Goal: Task Accomplishment & Management: Manage account settings

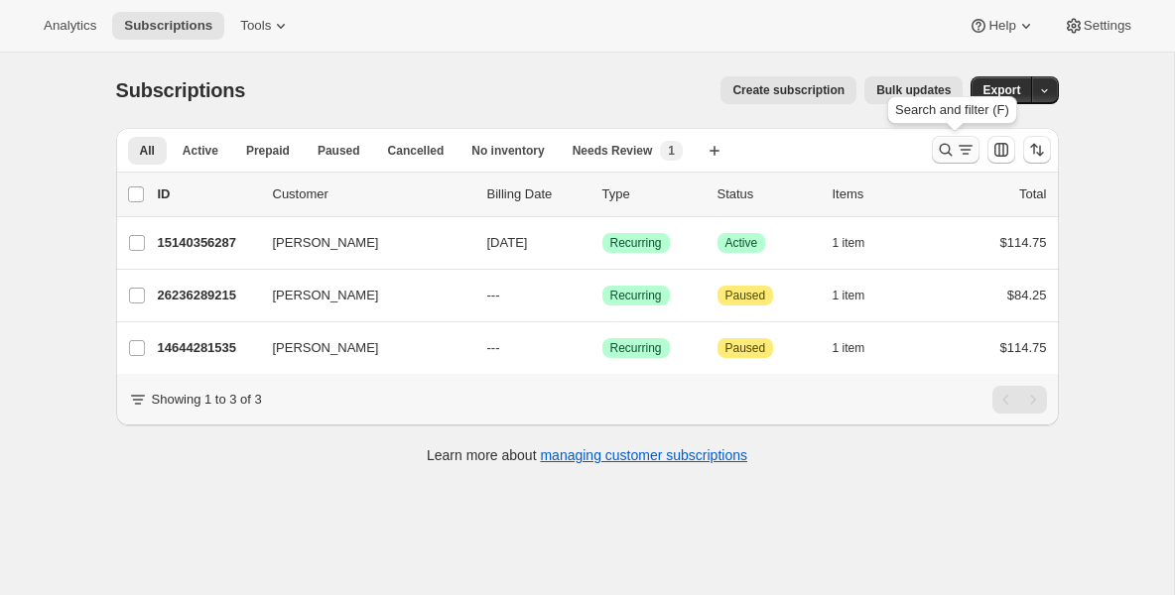
click at [939, 152] on icon "Search and filter results" at bounding box center [946, 150] width 20 height 20
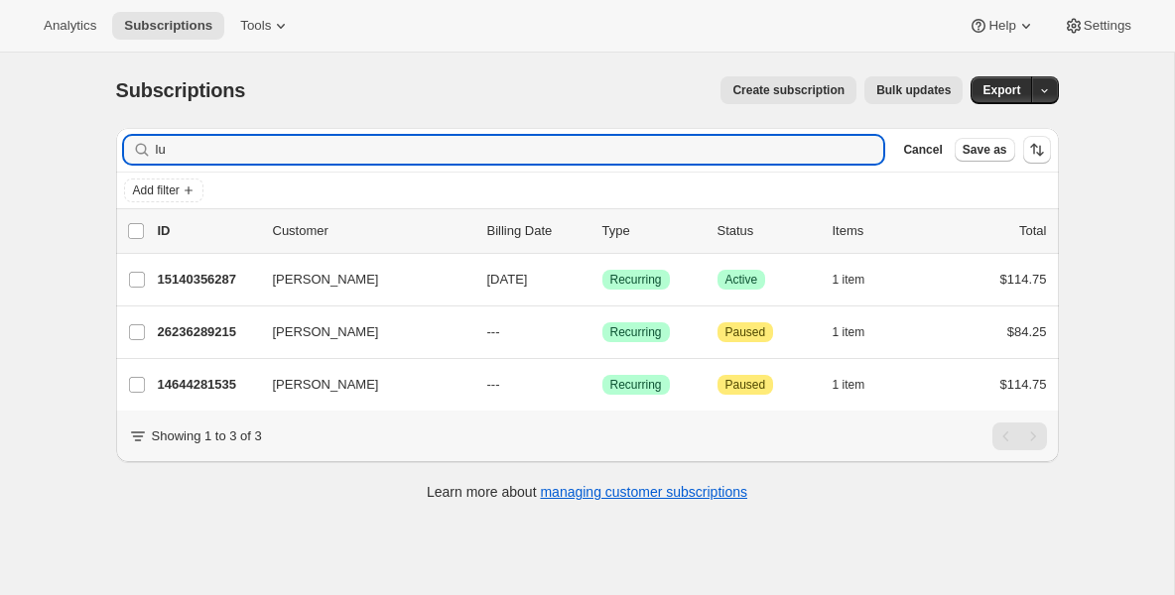
type input "l"
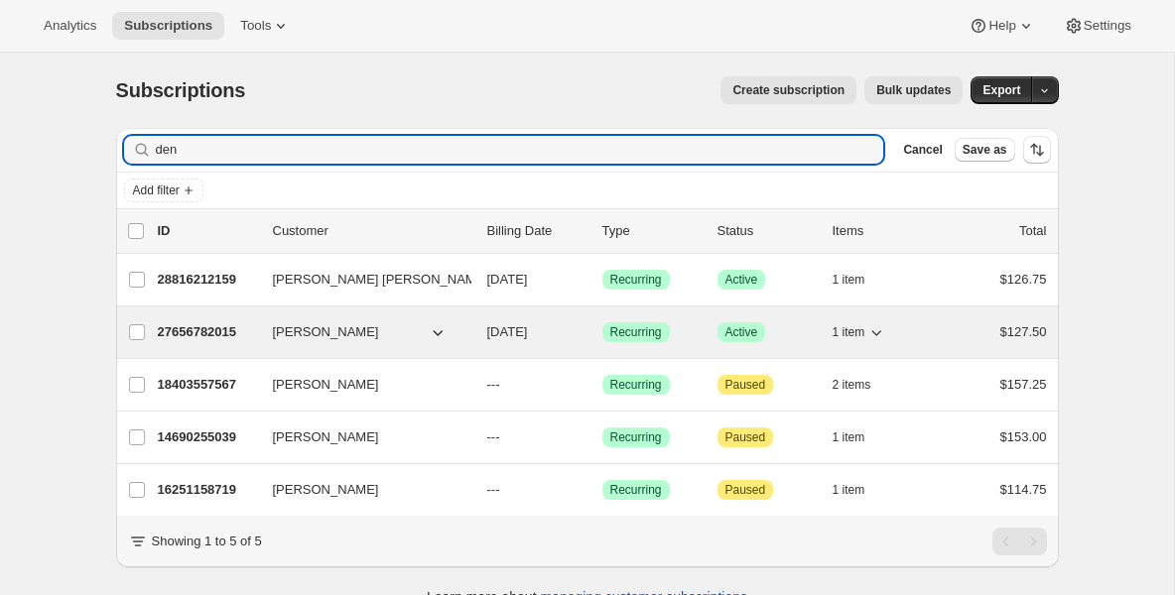
type input "den"
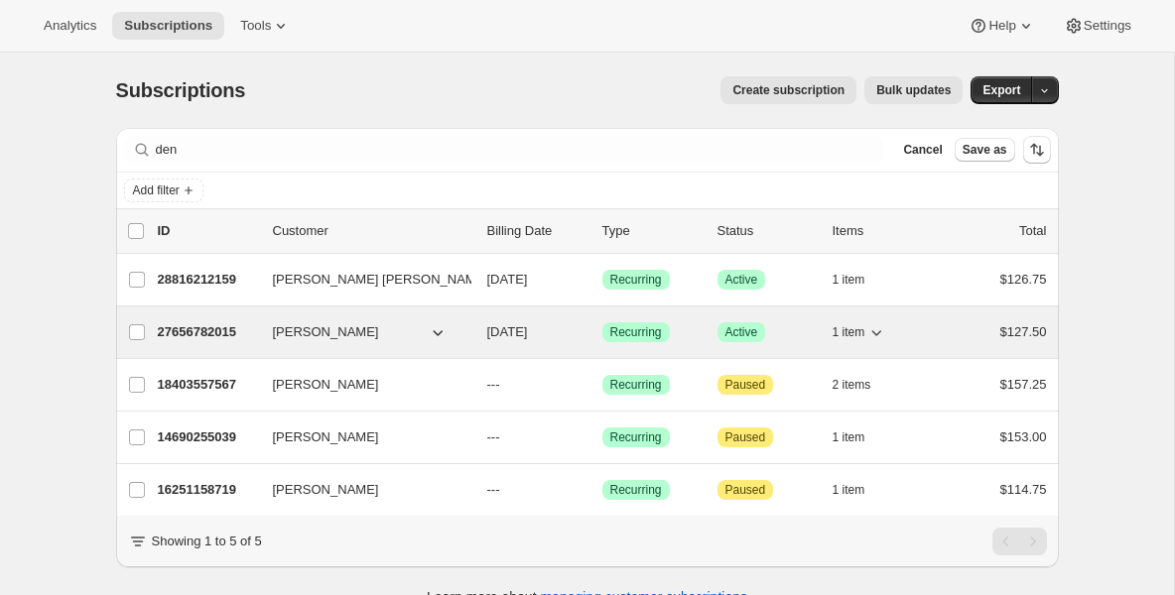
click at [257, 328] on div "27656782015 Dennis Foley 10/17/2025 Success Recurring Success Active 1 item $12…" at bounding box center [602, 333] width 889 height 28
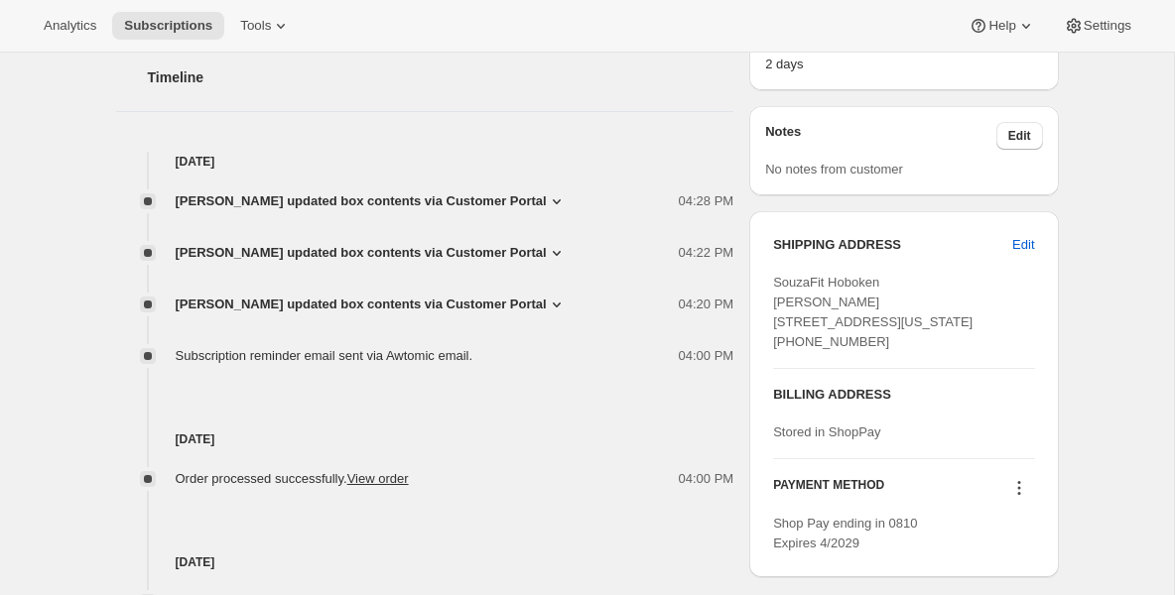
scroll to position [754, 0]
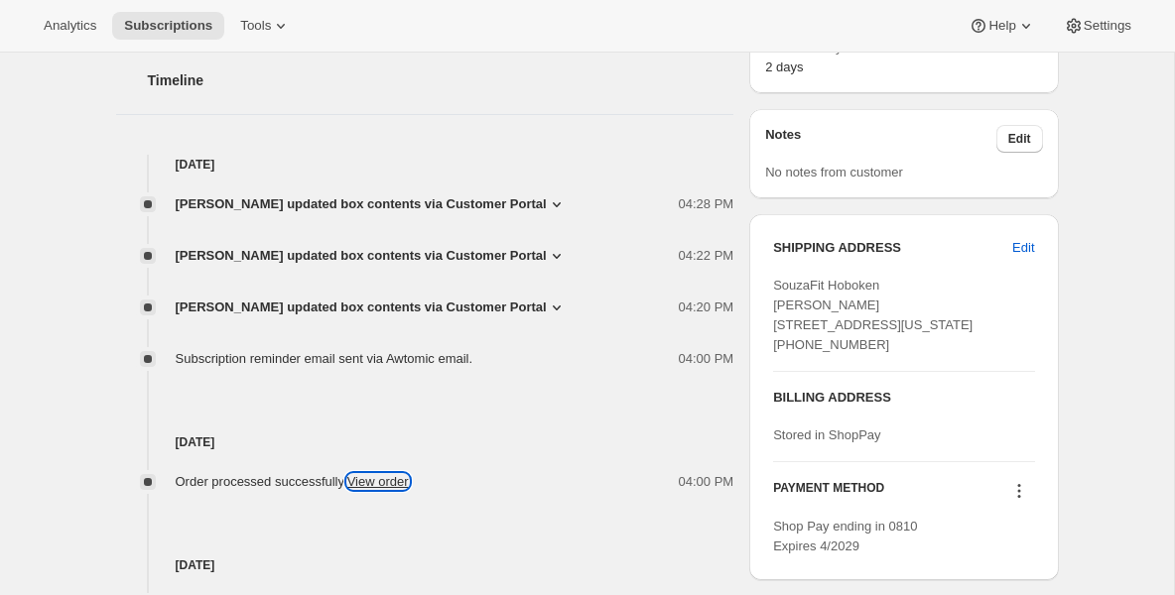
click at [399, 475] on link "View order" at bounding box center [378, 481] width 62 height 15
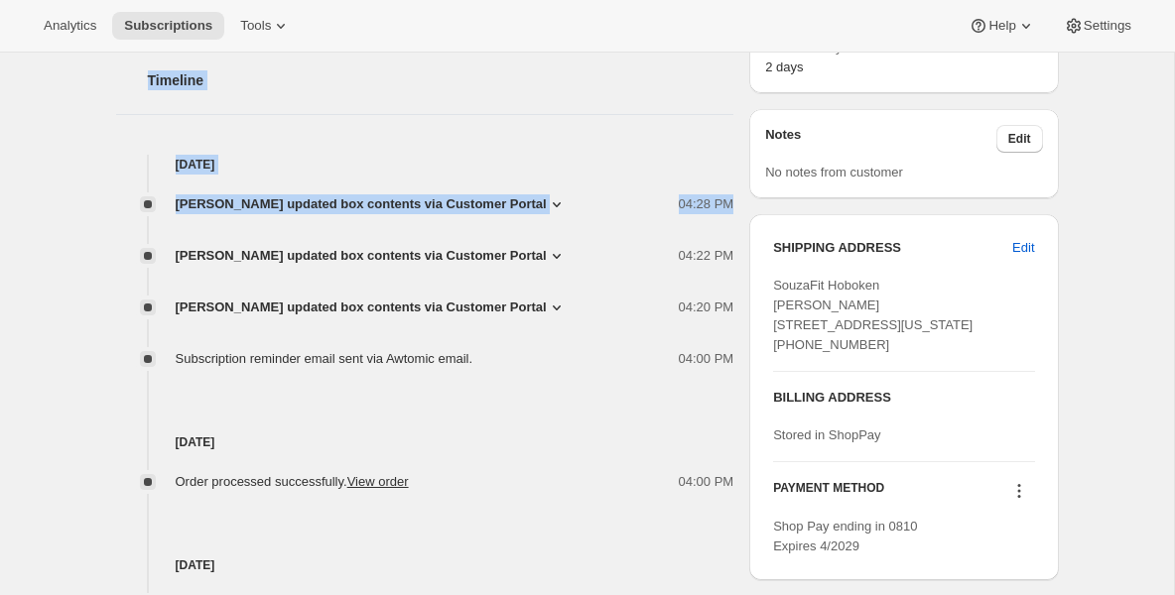
scroll to position [0, 0]
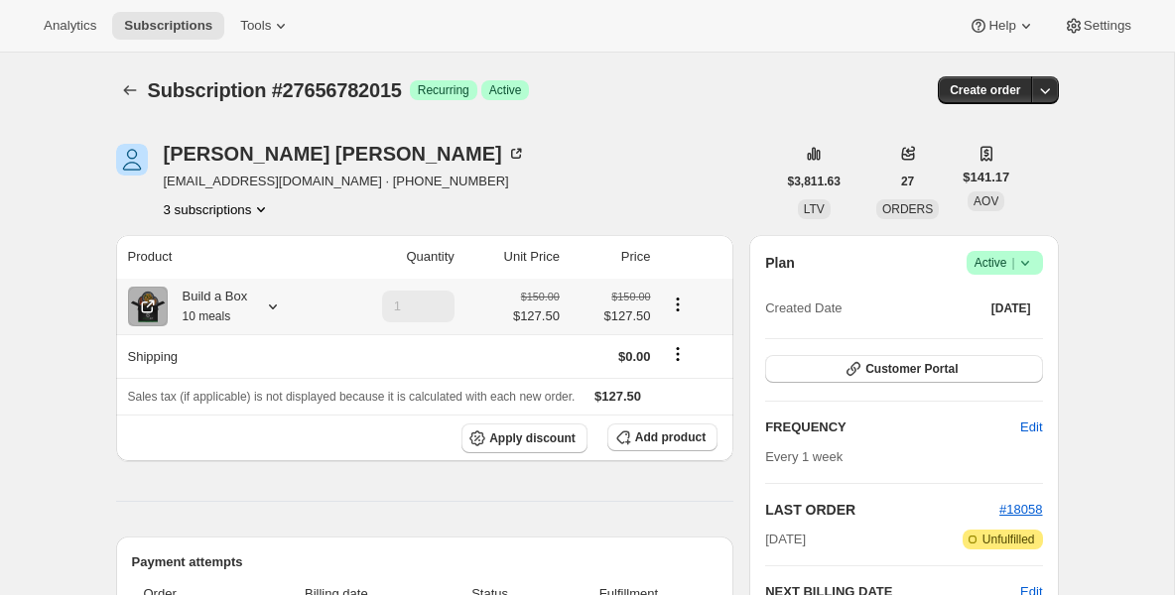
click at [203, 315] on small "10 meals" at bounding box center [207, 317] width 49 height 14
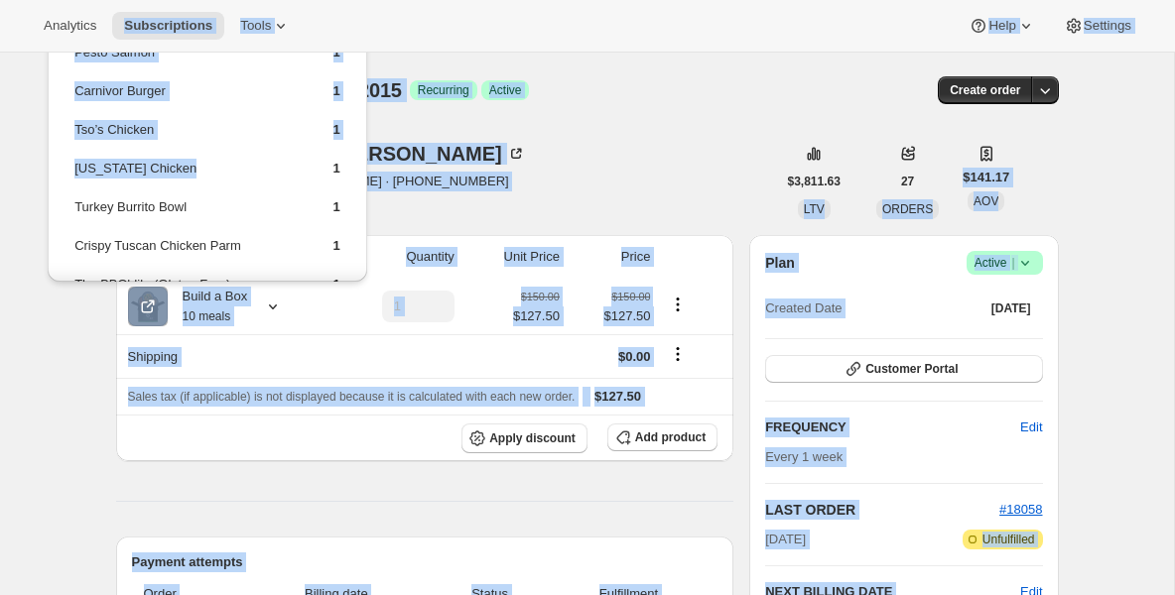
drag, startPoint x: 222, startPoint y: 187, endPoint x: 216, endPoint y: -9, distance: 195.6
click at [216, 0] on html "Analytics Subscriptions Tools Help Settings Skip to content Subscription #27656…" at bounding box center [587, 297] width 1175 height 595
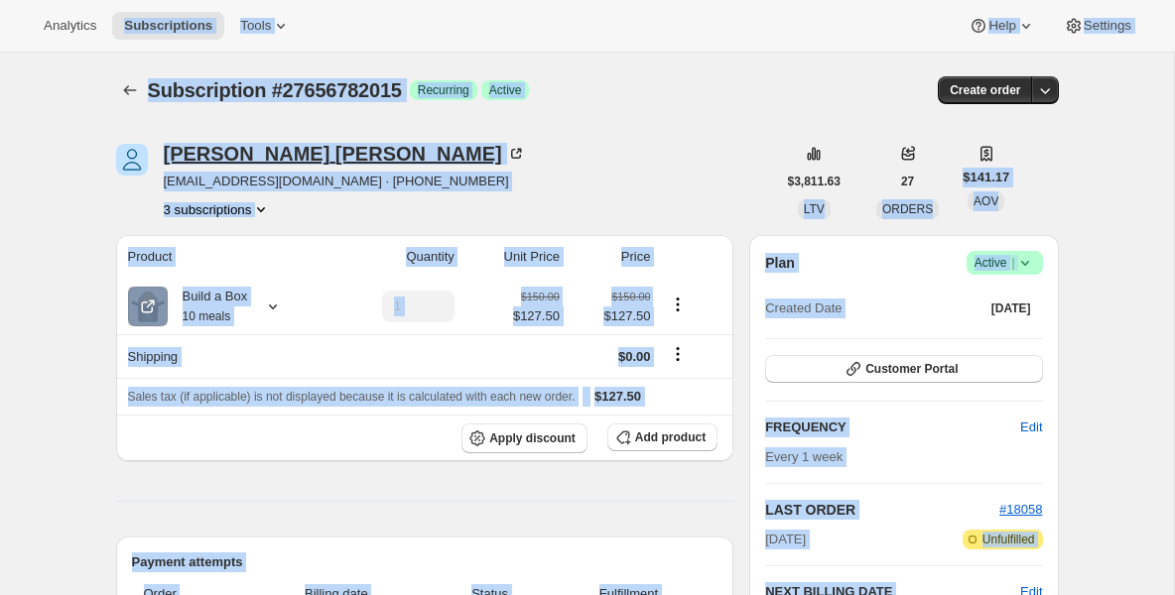
click at [195, 145] on div "Dennis Foley" at bounding box center [345, 154] width 362 height 20
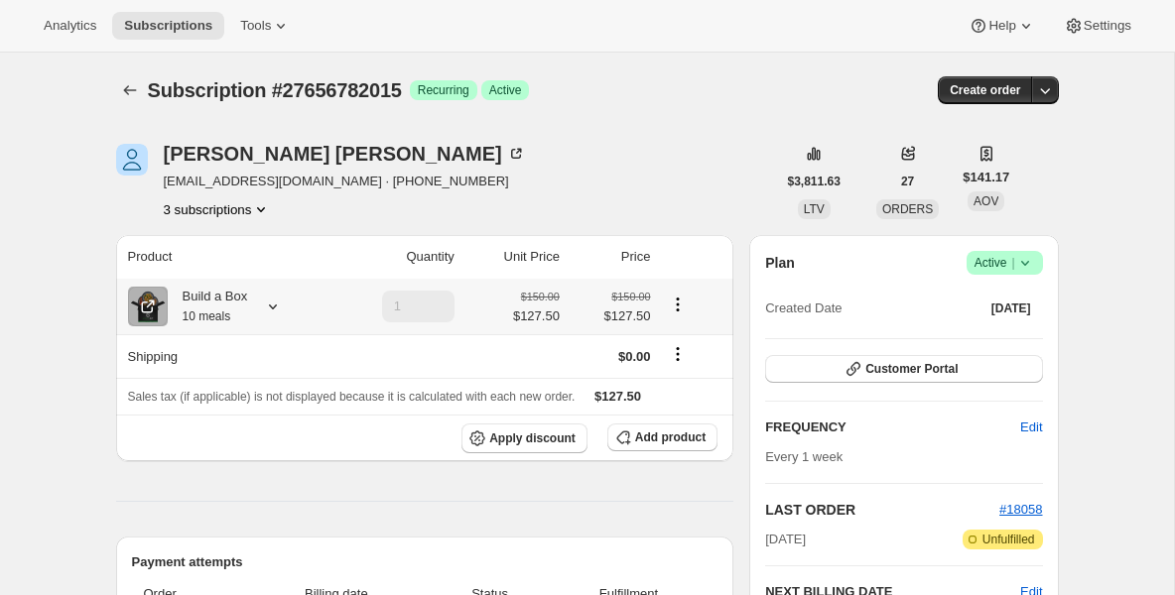
click at [215, 322] on small "10 meals" at bounding box center [207, 317] width 49 height 14
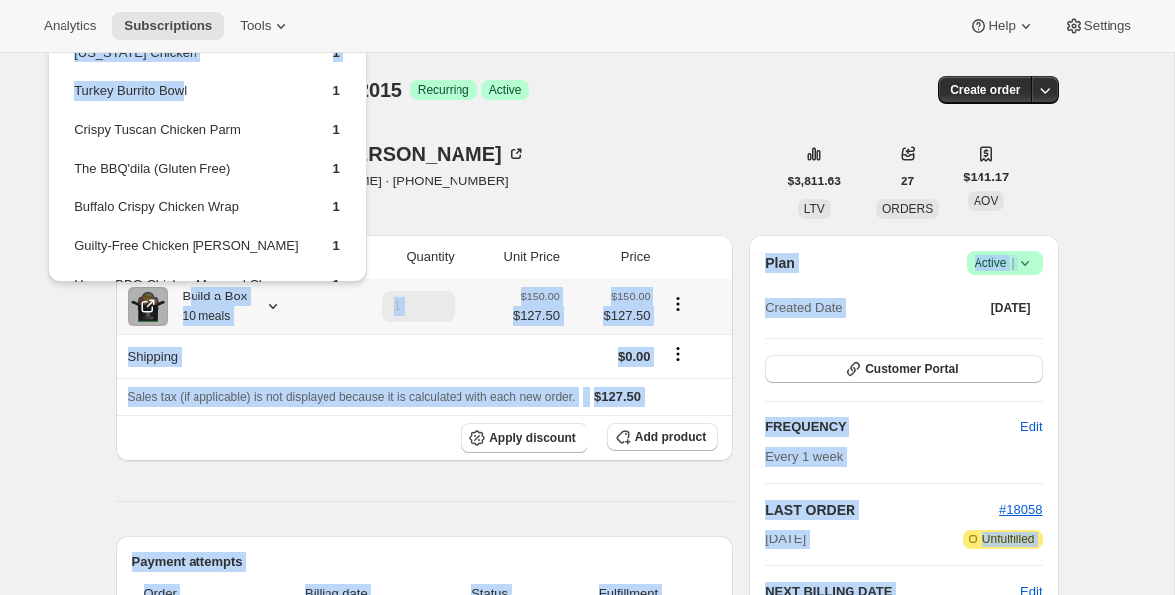
scroll to position [208, 0]
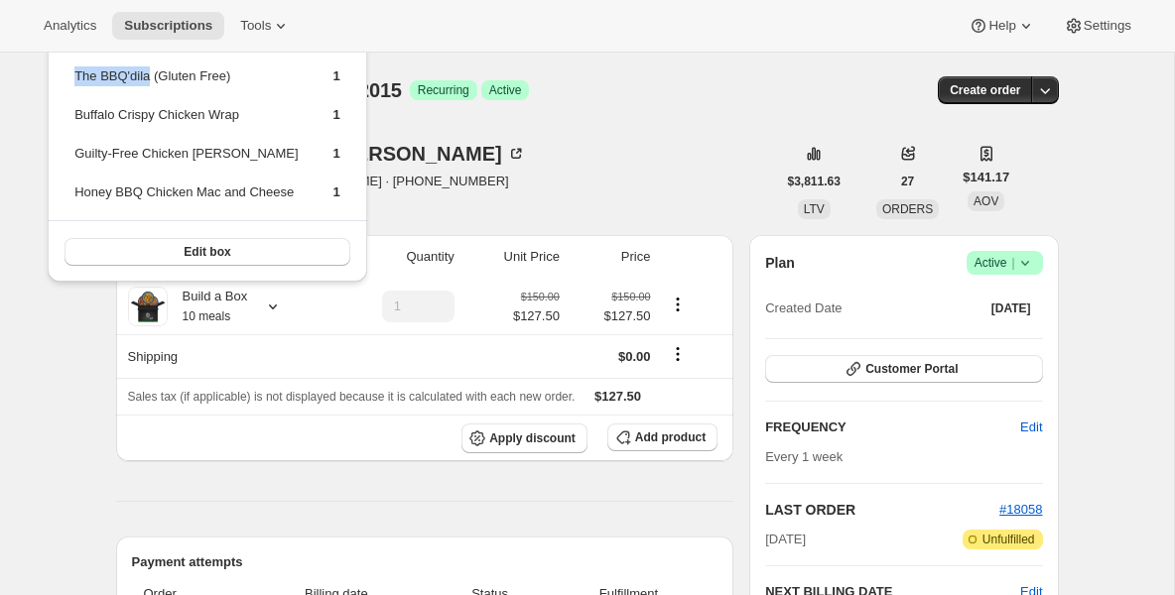
drag, startPoint x: 186, startPoint y: 205, endPoint x: 152, endPoint y: 74, distance: 135.3
click at [152, 74] on tbody "Pesto Salmon 1 Carnivor Burger 1 Tso’s Chicken 1 California Chicken 1 Turkey Bu…" at bounding box center [207, 25] width 268 height 385
click at [191, 160] on td "Guilty-Free Chicken Alfredo" at bounding box center [185, 161] width 225 height 37
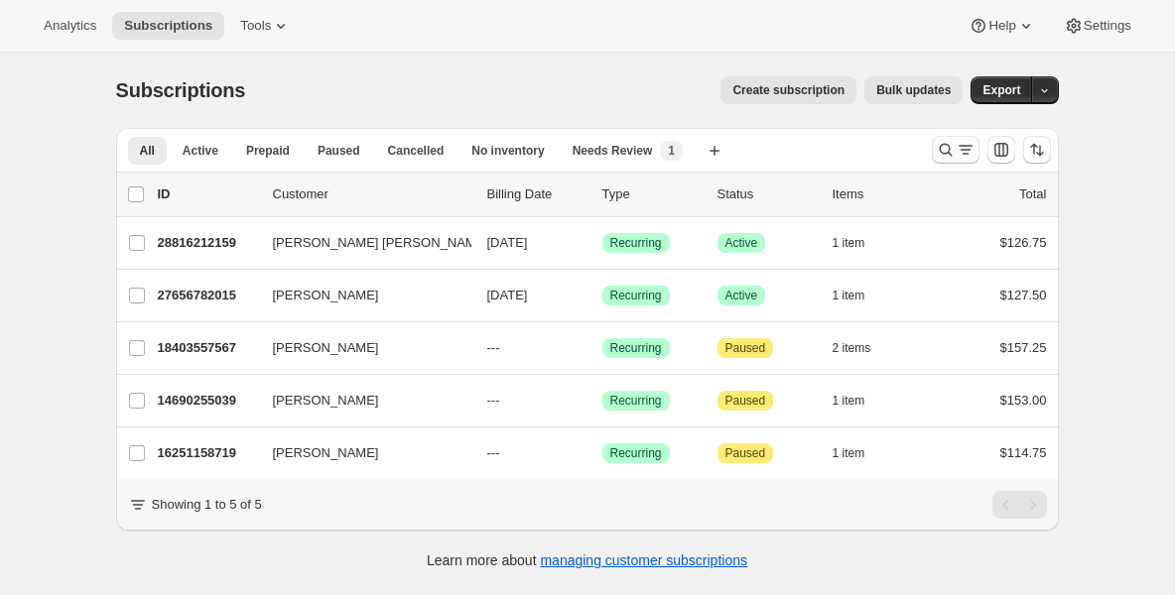
click at [945, 137] on button "Search and filter results" at bounding box center [956, 150] width 48 height 28
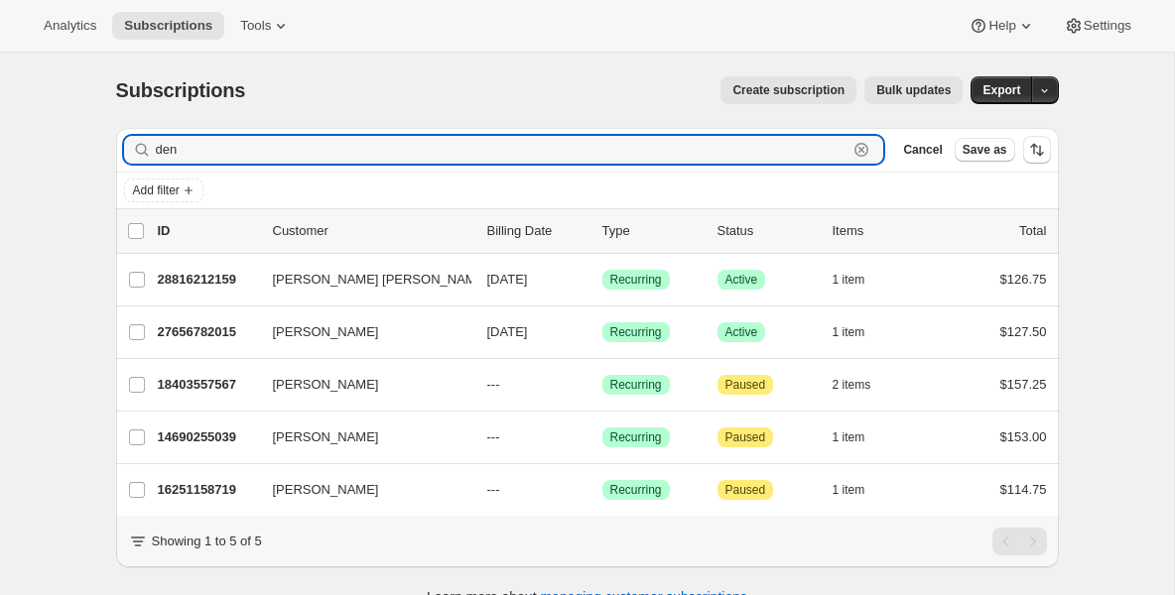
click at [860, 145] on icon "button" at bounding box center [861, 150] width 20 height 20
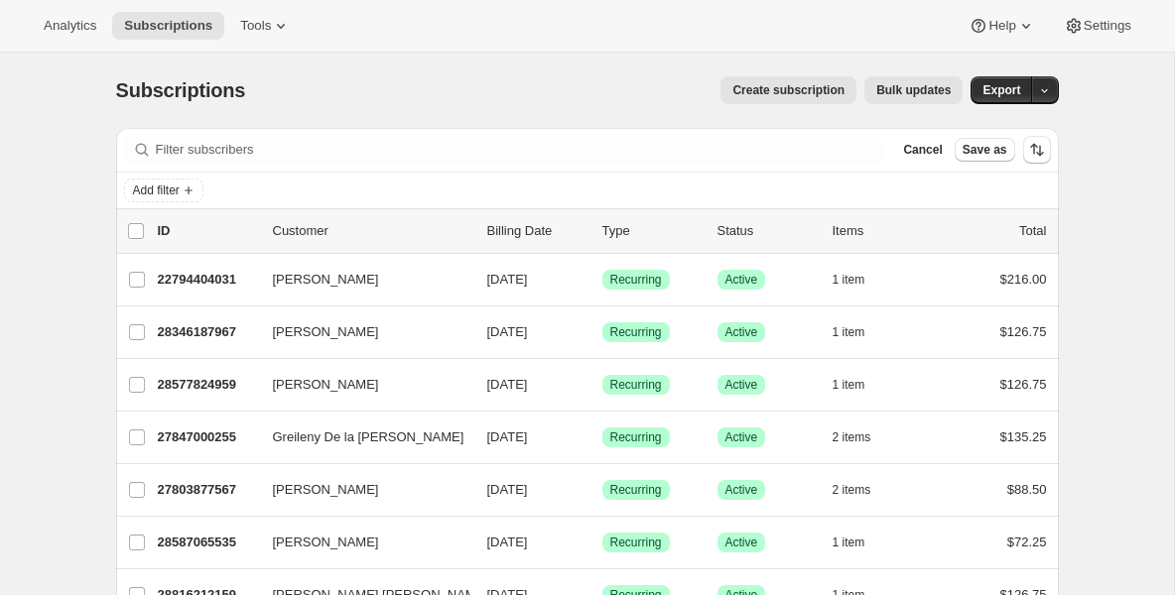
click at [595, 190] on div "Add filter" at bounding box center [587, 191] width 927 height 24
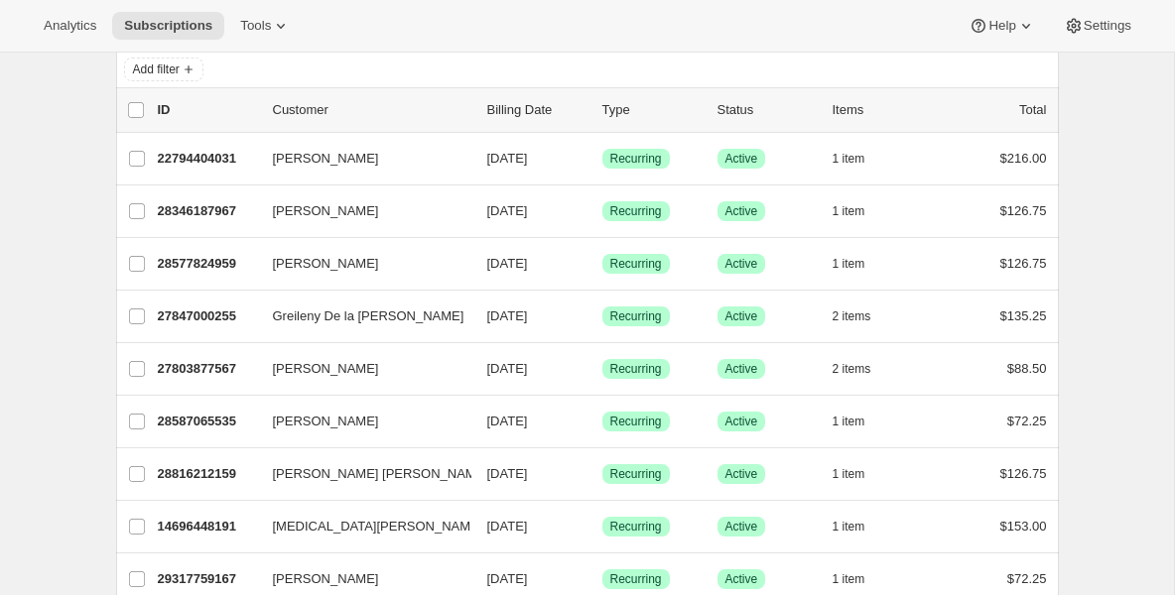
scroll to position [119, 0]
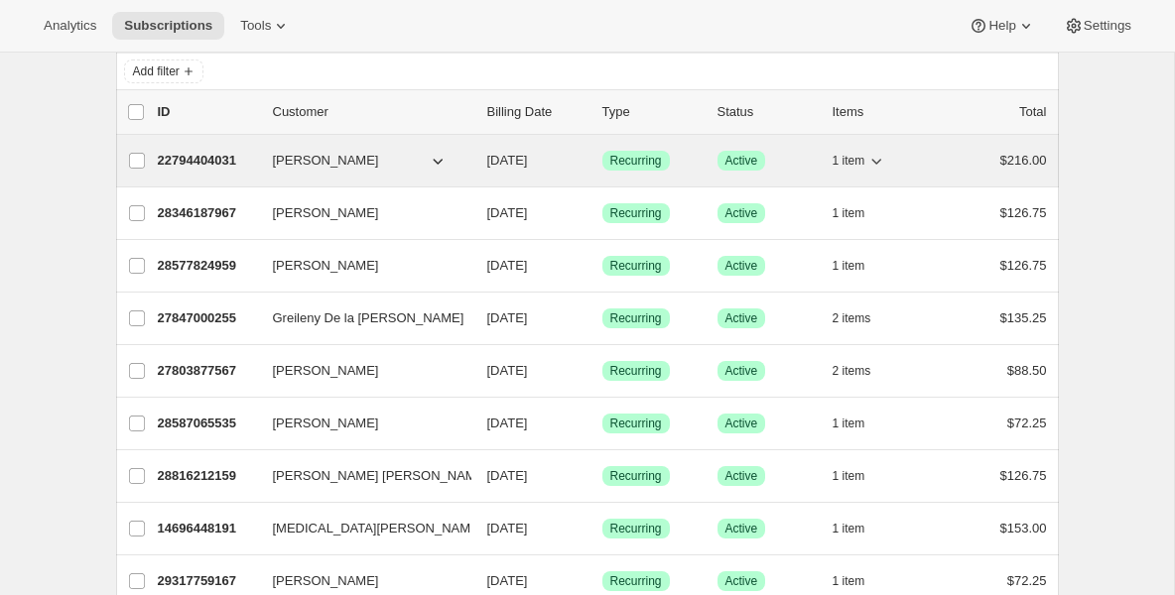
click at [242, 166] on p "22794404031" at bounding box center [207, 161] width 99 height 20
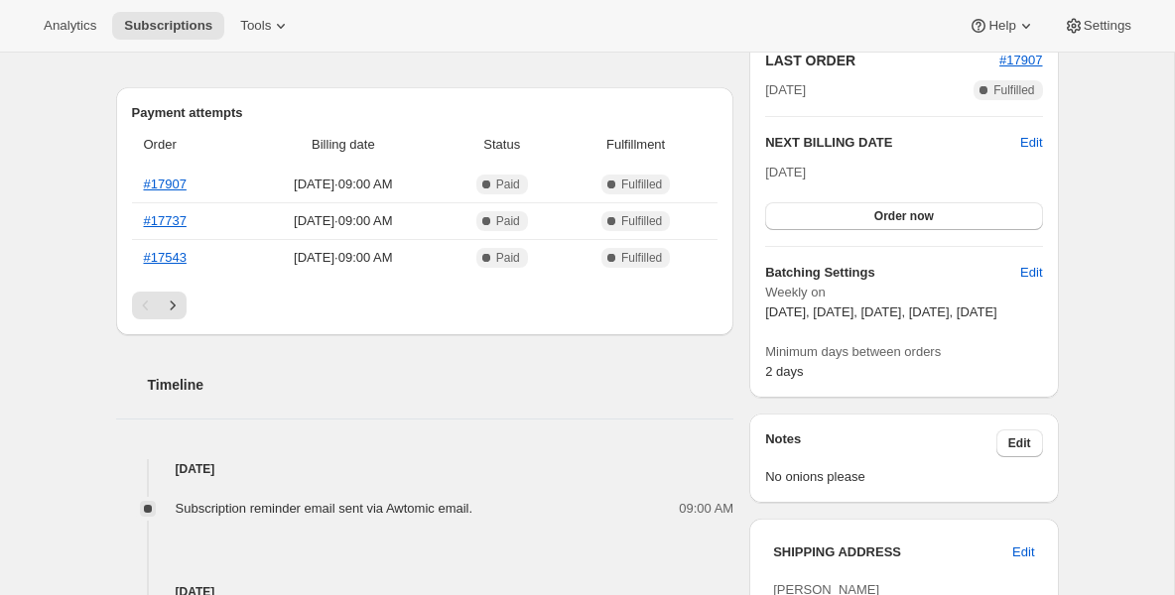
scroll to position [437, 0]
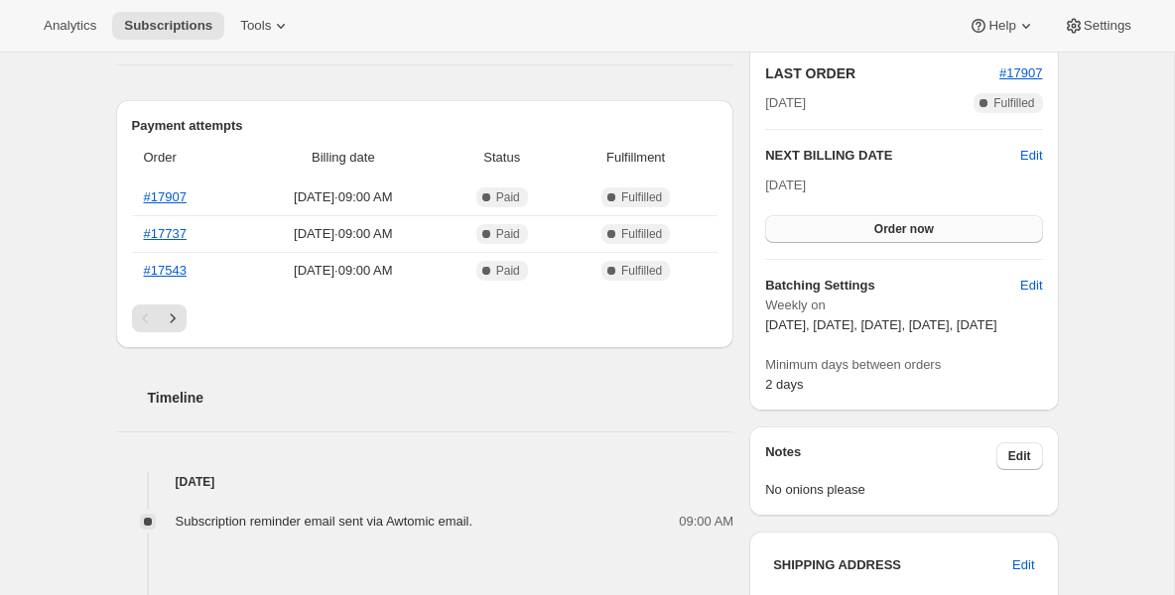
click at [836, 221] on button "Order now" at bounding box center [903, 229] width 277 height 28
click at [836, 221] on button "Click to confirm" at bounding box center [903, 229] width 277 height 28
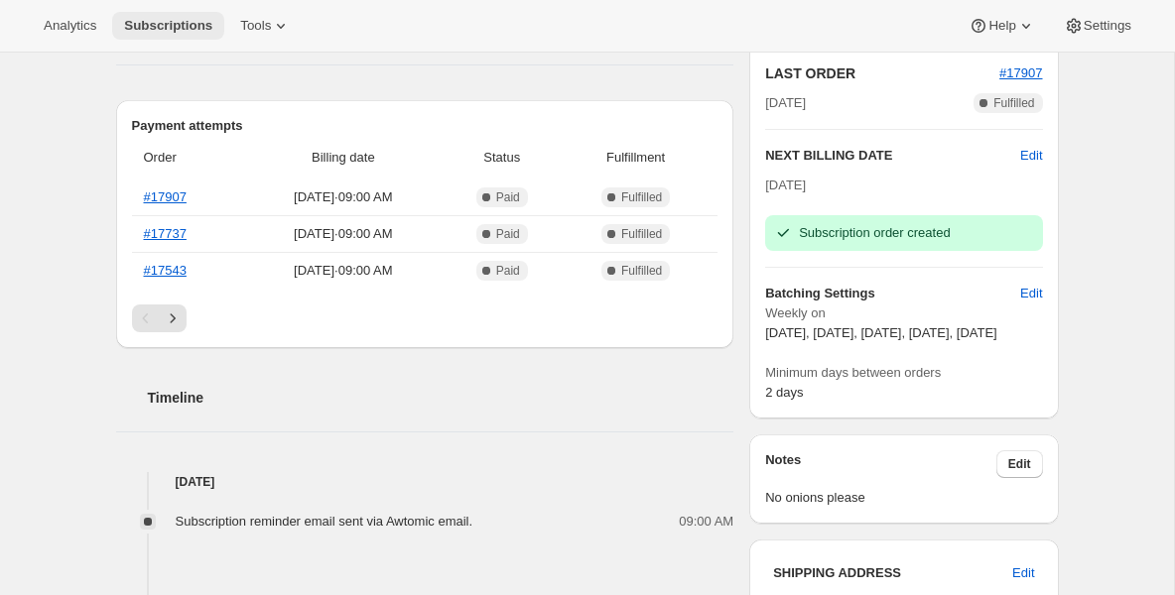
click at [188, 26] on span "Subscriptions" at bounding box center [168, 26] width 88 height 16
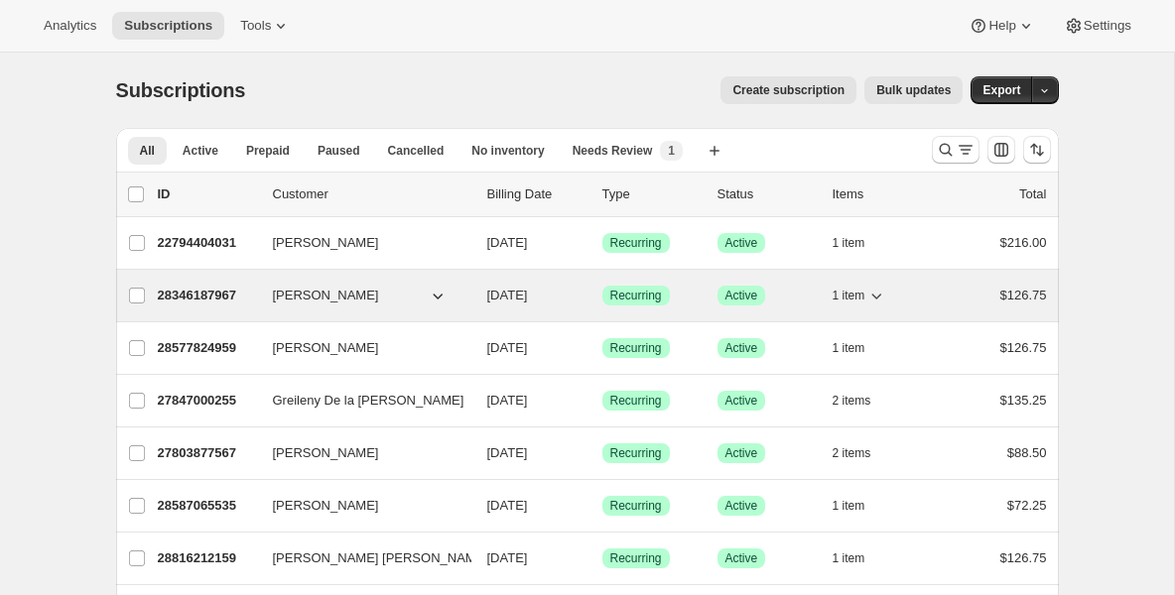
click at [174, 295] on p "28346187967" at bounding box center [207, 296] width 99 height 20
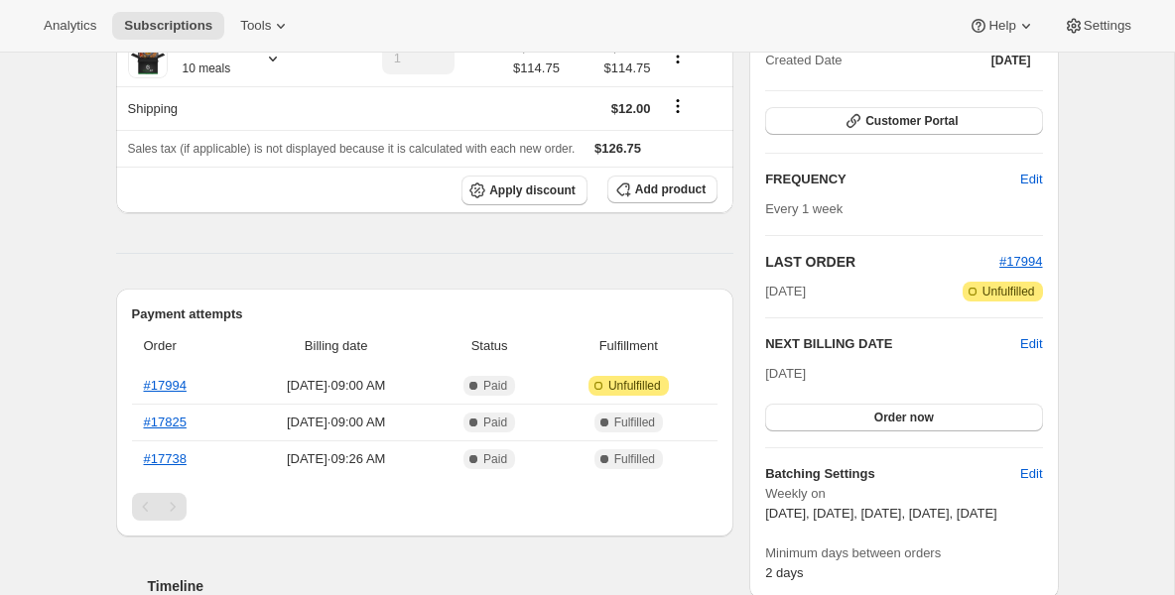
scroll to position [278, 0]
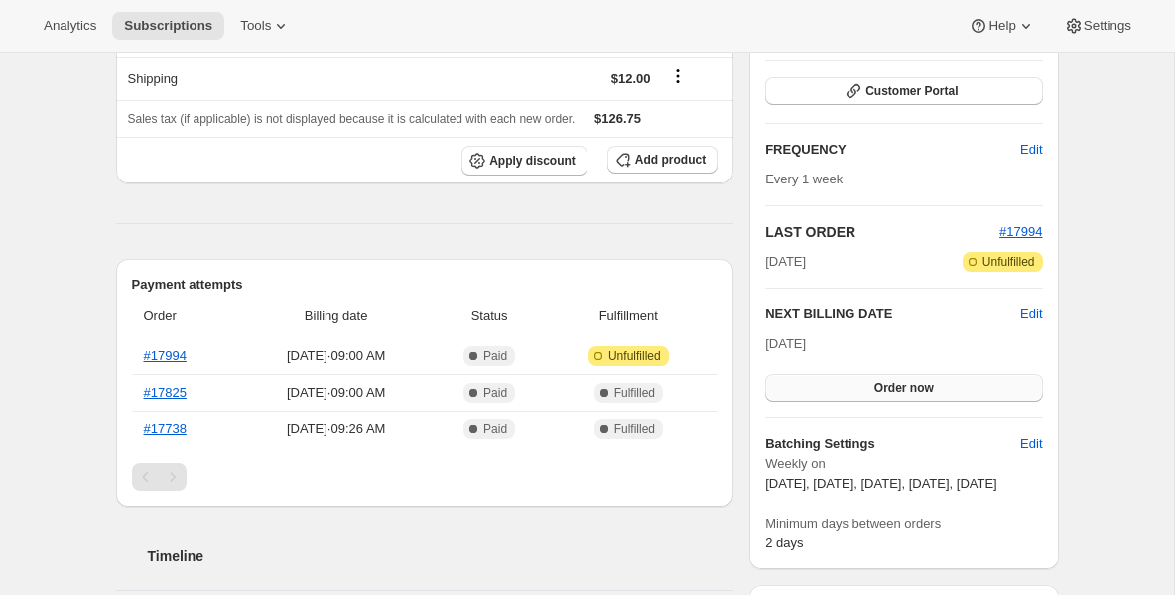
click at [884, 380] on span "Order now" at bounding box center [904, 388] width 60 height 16
click at [884, 380] on span "Click to confirm" at bounding box center [903, 388] width 90 height 16
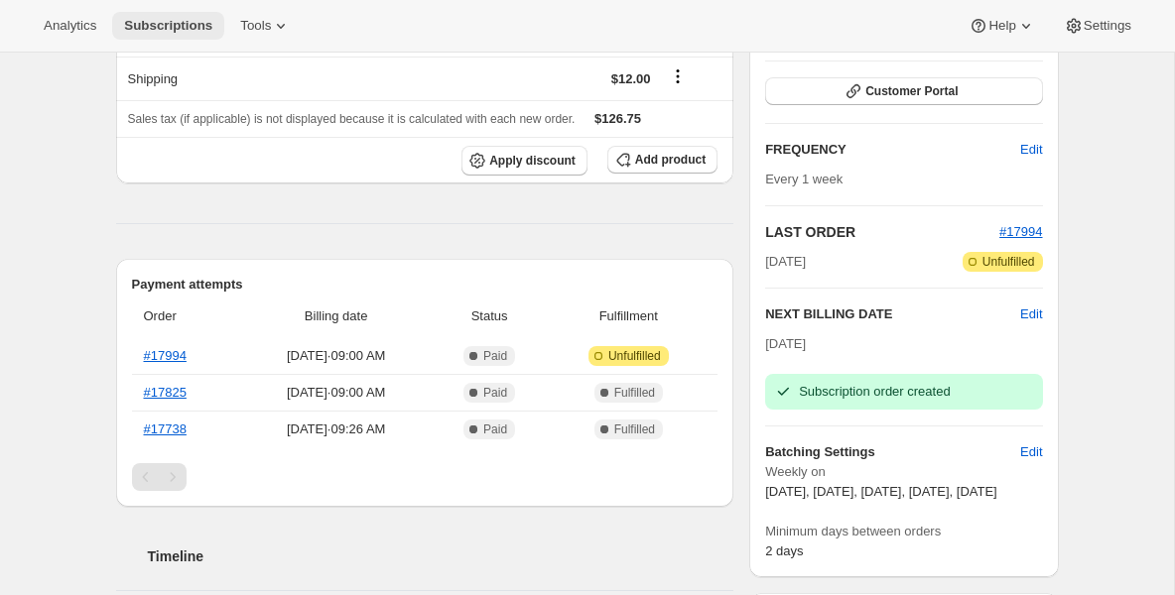
click at [196, 24] on span "Subscriptions" at bounding box center [168, 26] width 88 height 16
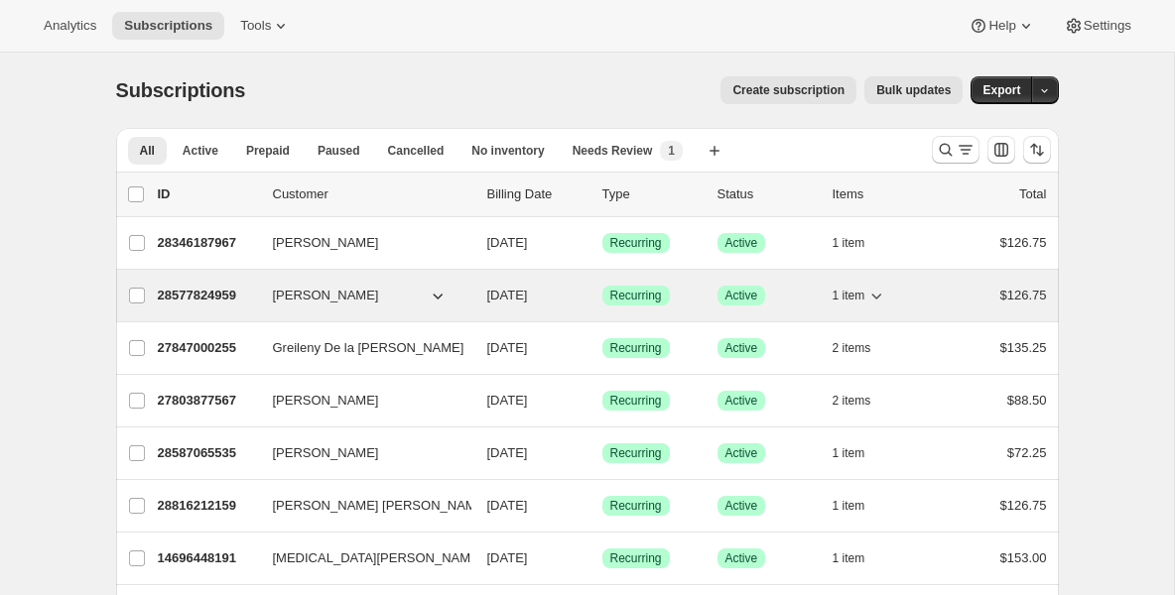
click at [204, 287] on p "28577824959" at bounding box center [207, 296] width 99 height 20
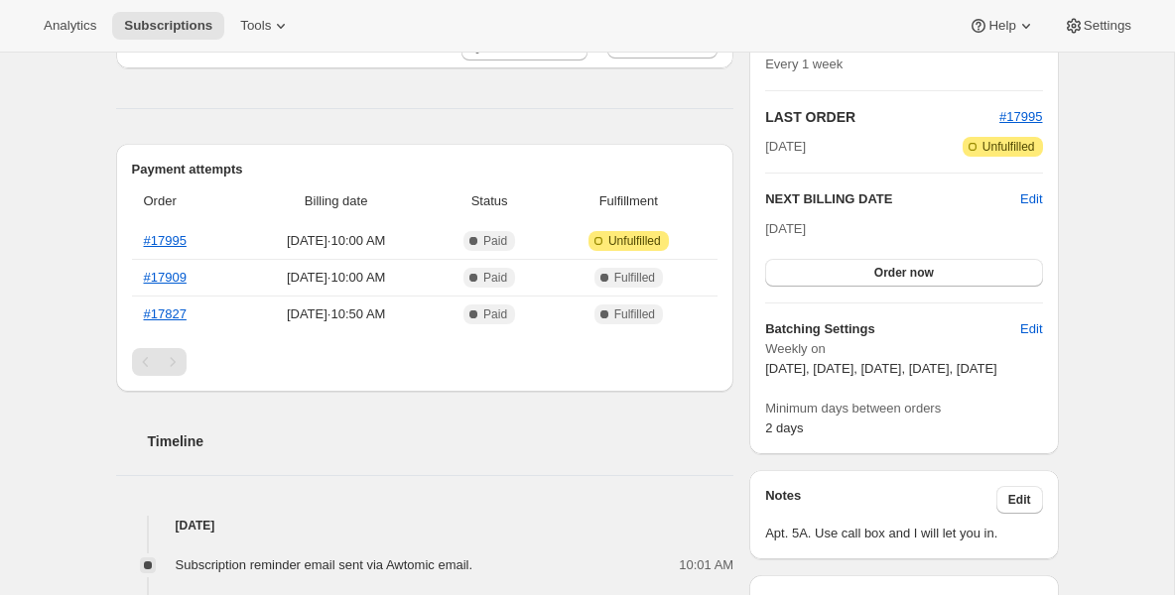
scroll to position [397, 0]
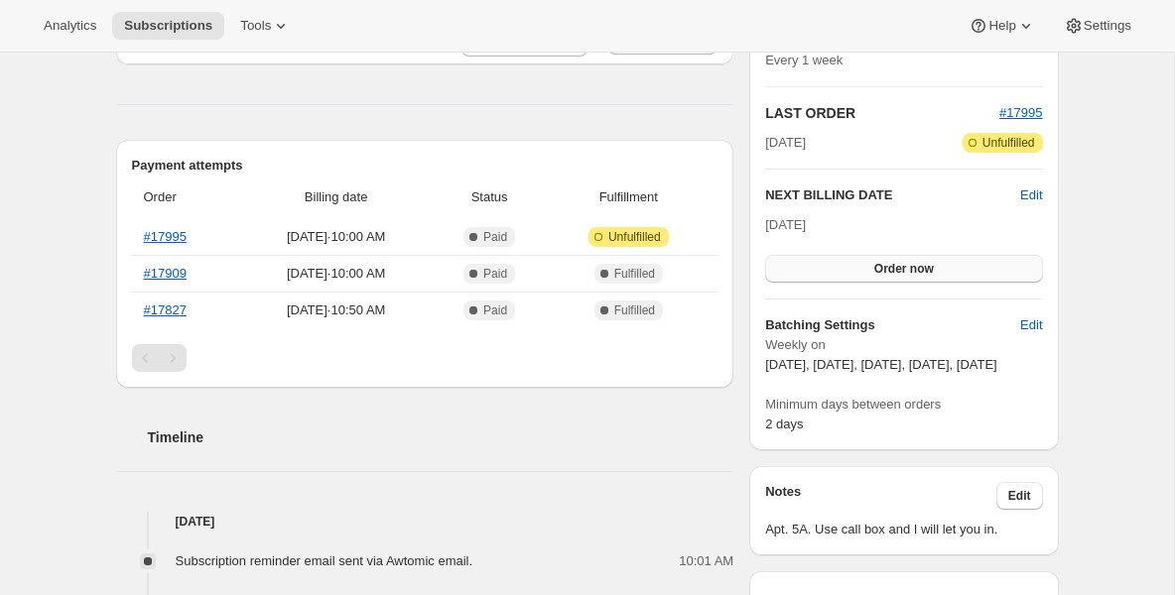
click at [848, 265] on button "Order now" at bounding box center [903, 269] width 277 height 28
click at [848, 265] on button "Click to confirm" at bounding box center [903, 269] width 277 height 28
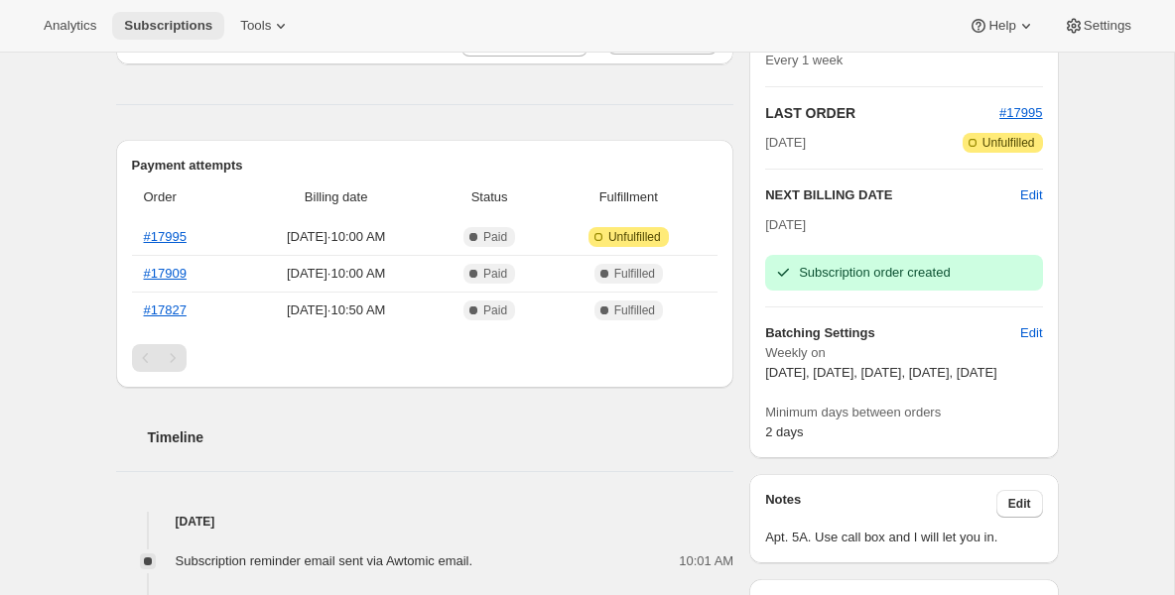
click at [140, 37] on button "Subscriptions" at bounding box center [168, 26] width 112 height 28
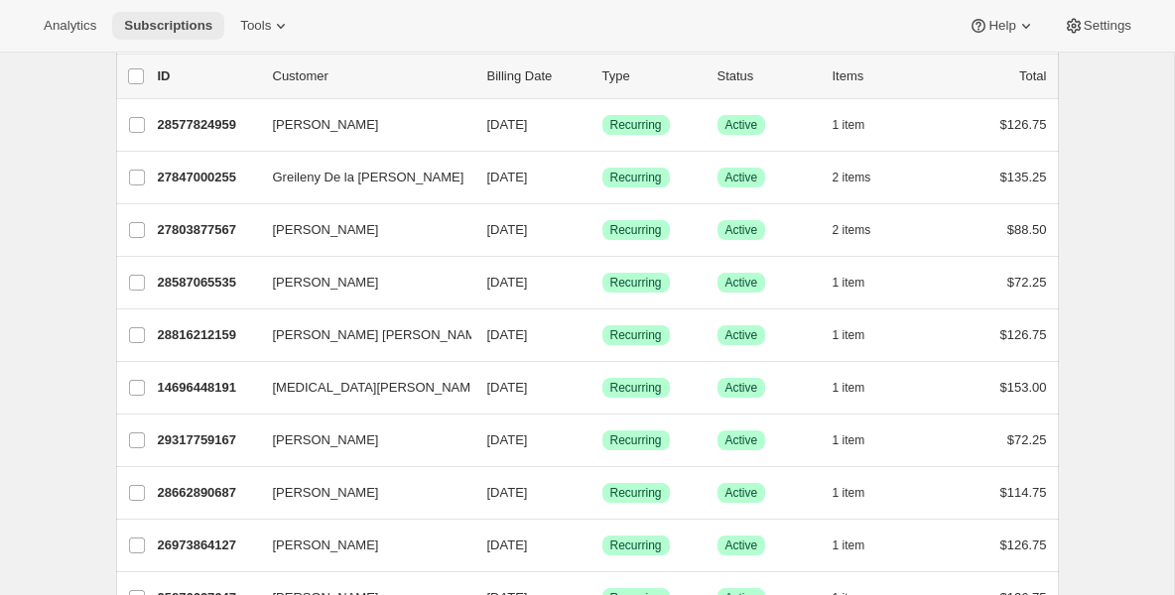
scroll to position [120, 0]
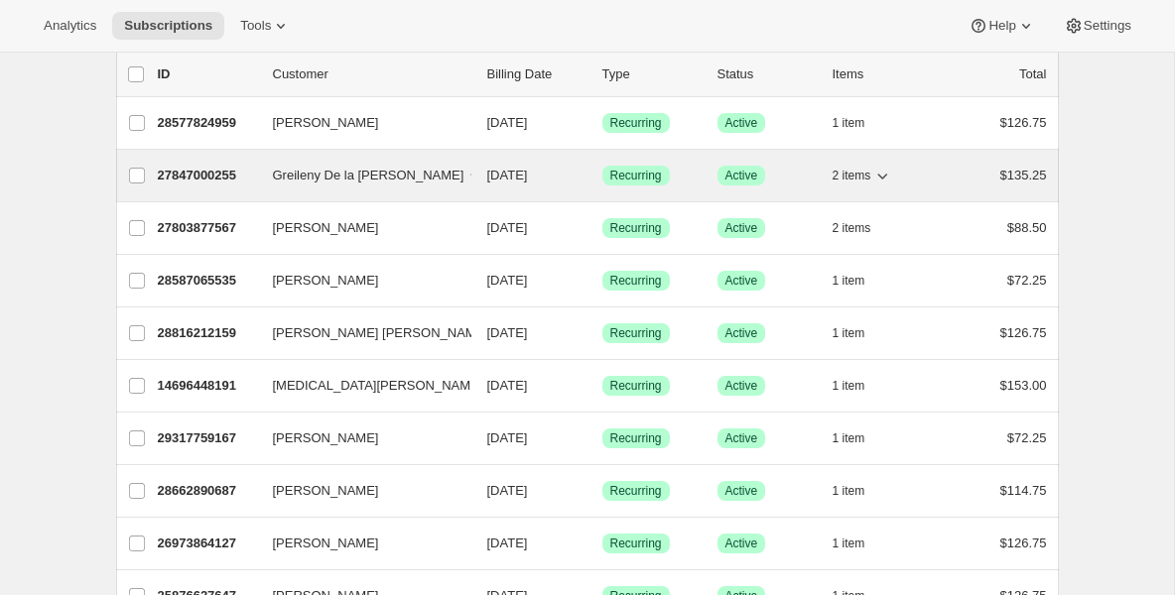
click at [195, 169] on p "27847000255" at bounding box center [207, 176] width 99 height 20
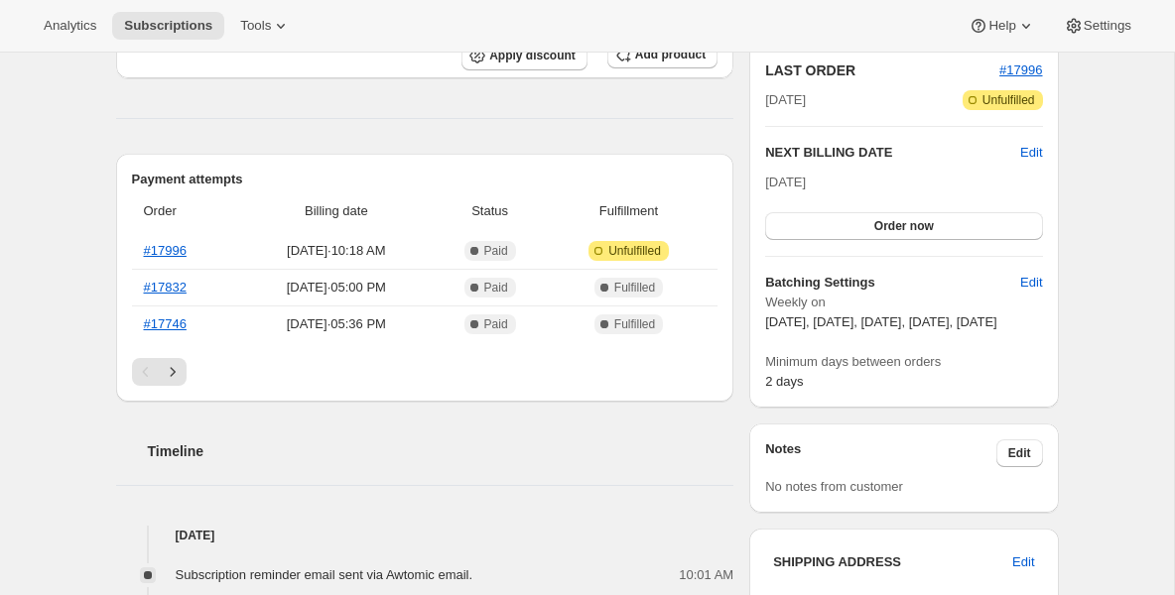
scroll to position [437, 0]
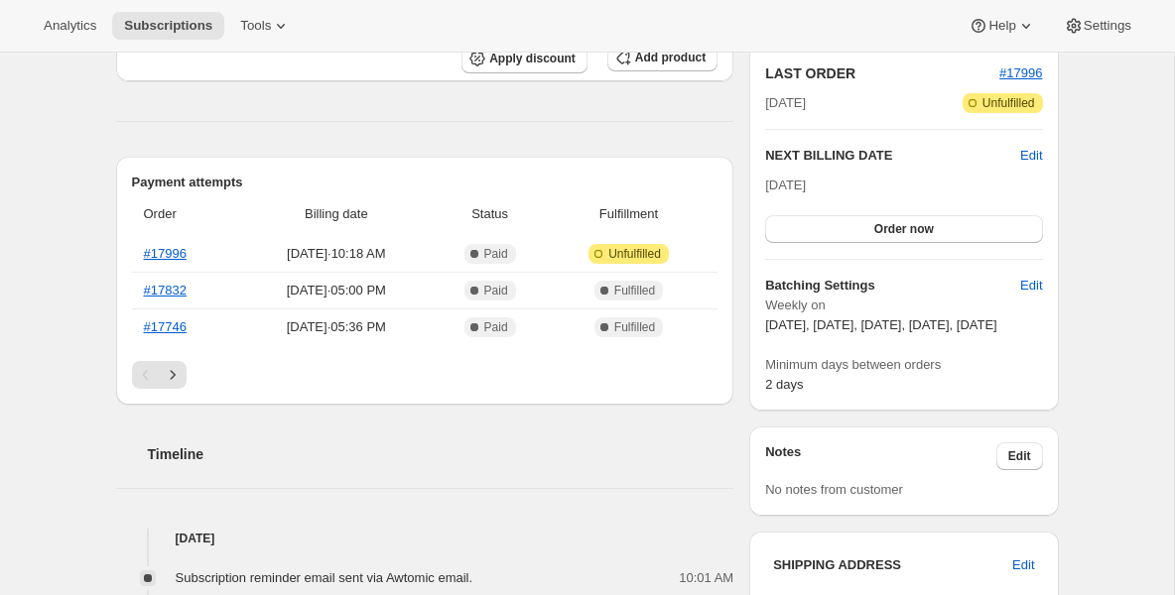
click at [820, 210] on div "Oct 13, 2025 Order now" at bounding box center [903, 209] width 277 height 67
click at [817, 232] on button "Order now" at bounding box center [903, 229] width 277 height 28
click at [817, 232] on button "Click to confirm" at bounding box center [903, 229] width 277 height 28
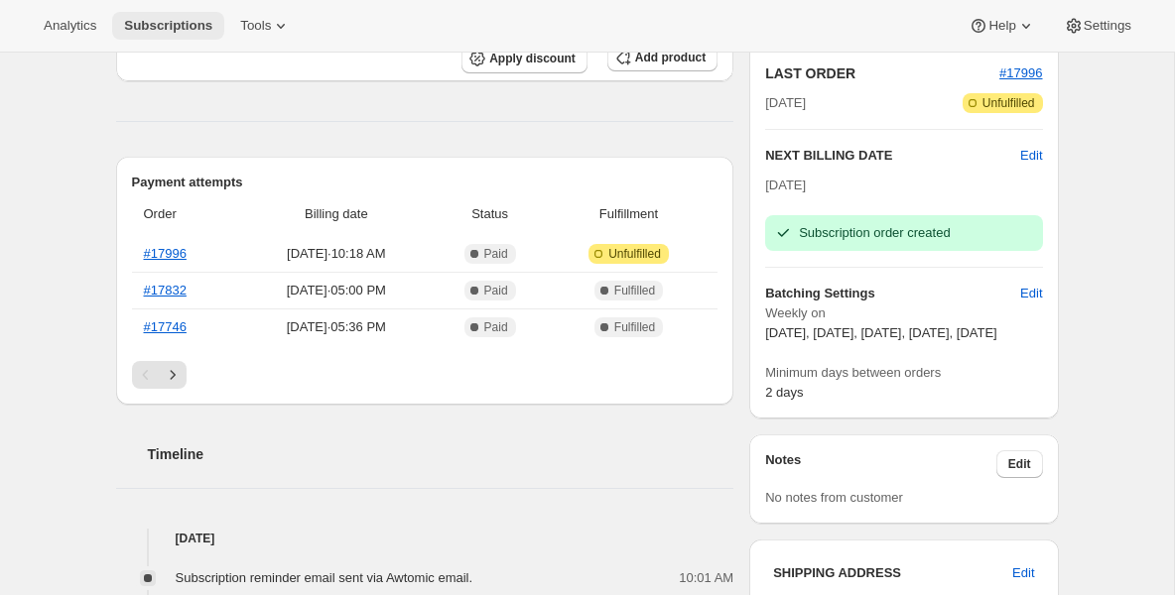
click at [150, 29] on span "Subscriptions" at bounding box center [168, 26] width 88 height 16
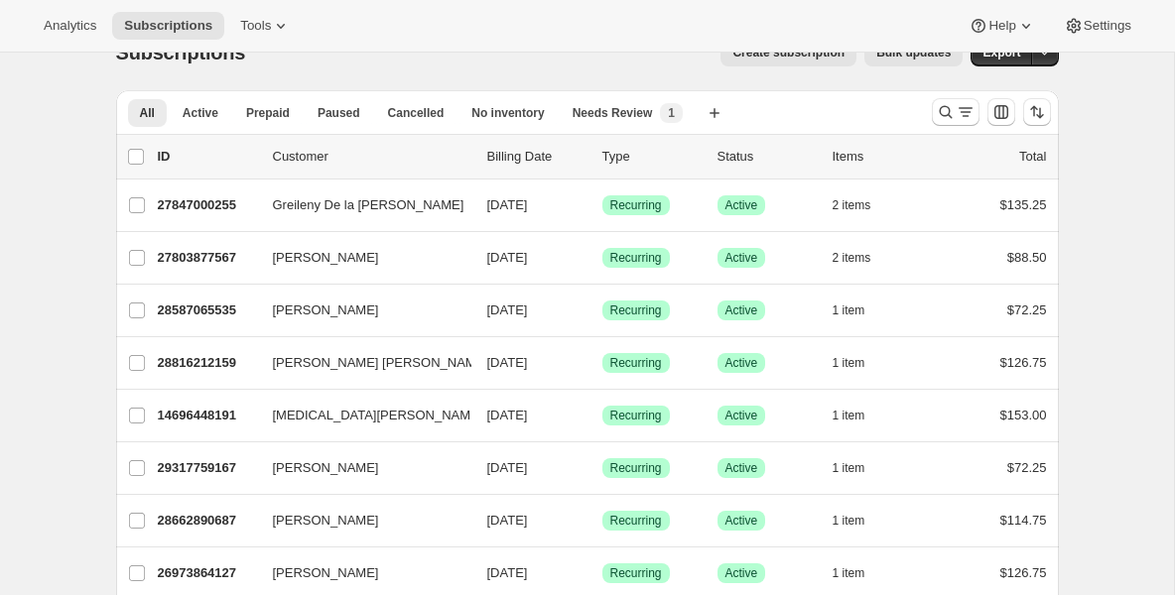
scroll to position [40, 0]
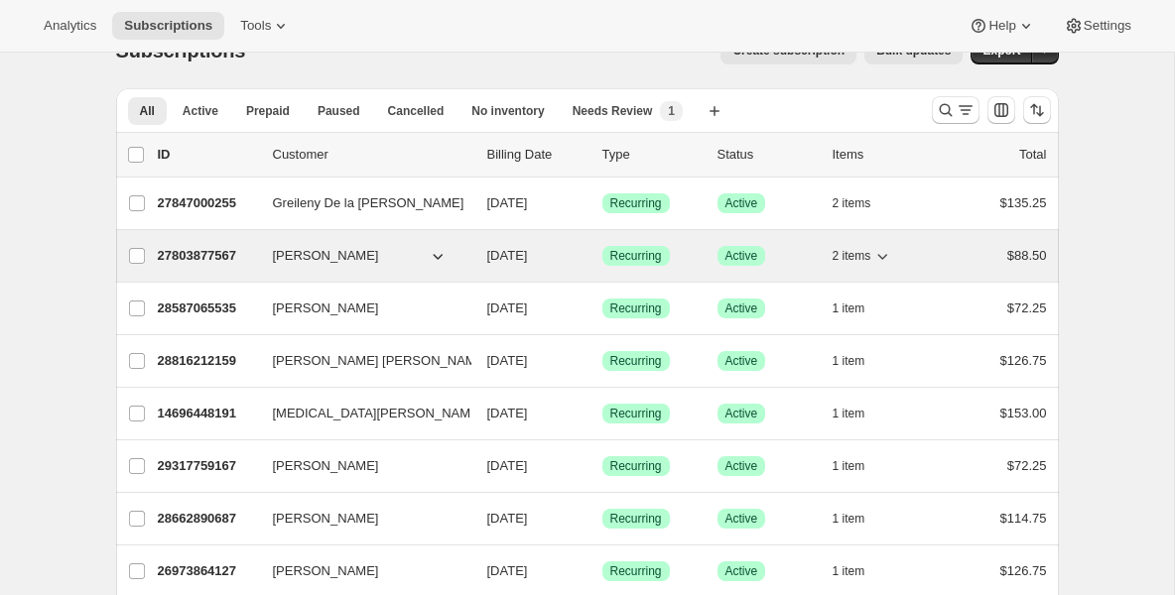
click at [225, 267] on div "27803877567 Margrete Beneby 10/13/2025 Success Recurring Success Active 2 items…" at bounding box center [602, 256] width 889 height 28
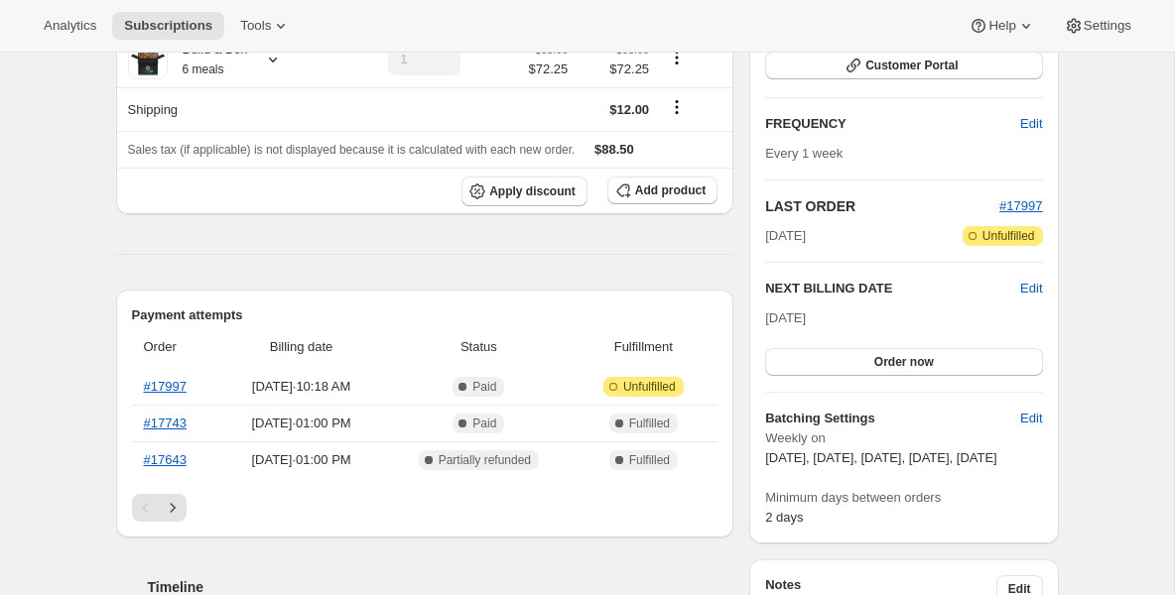
scroll to position [318, 0]
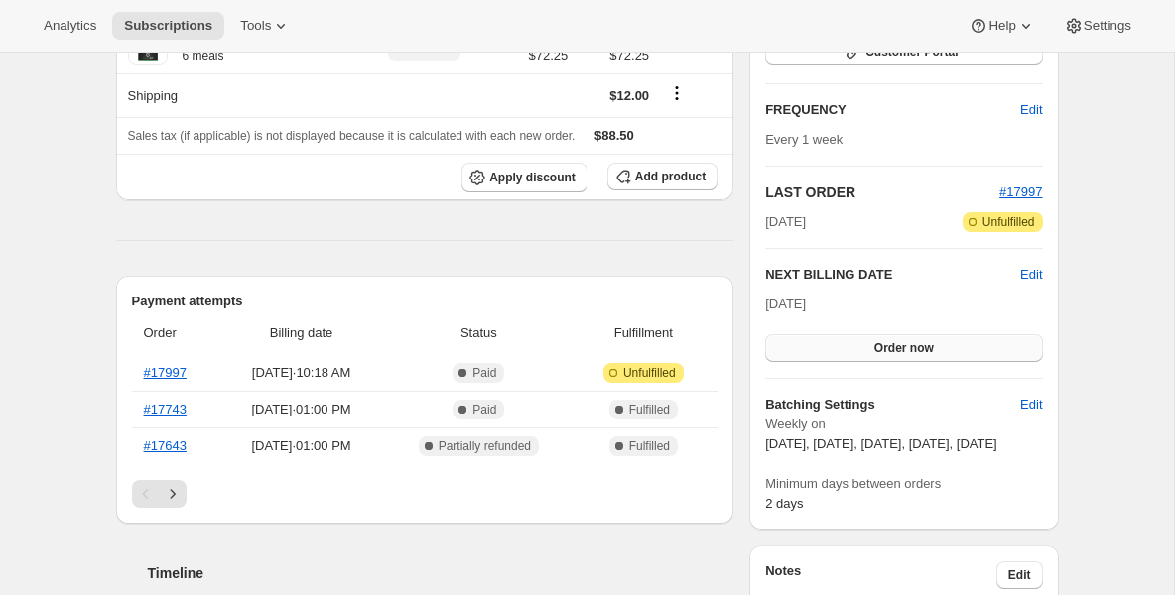
click at [822, 352] on button "Order now" at bounding box center [903, 348] width 277 height 28
click at [822, 352] on button "Click to confirm" at bounding box center [903, 348] width 277 height 28
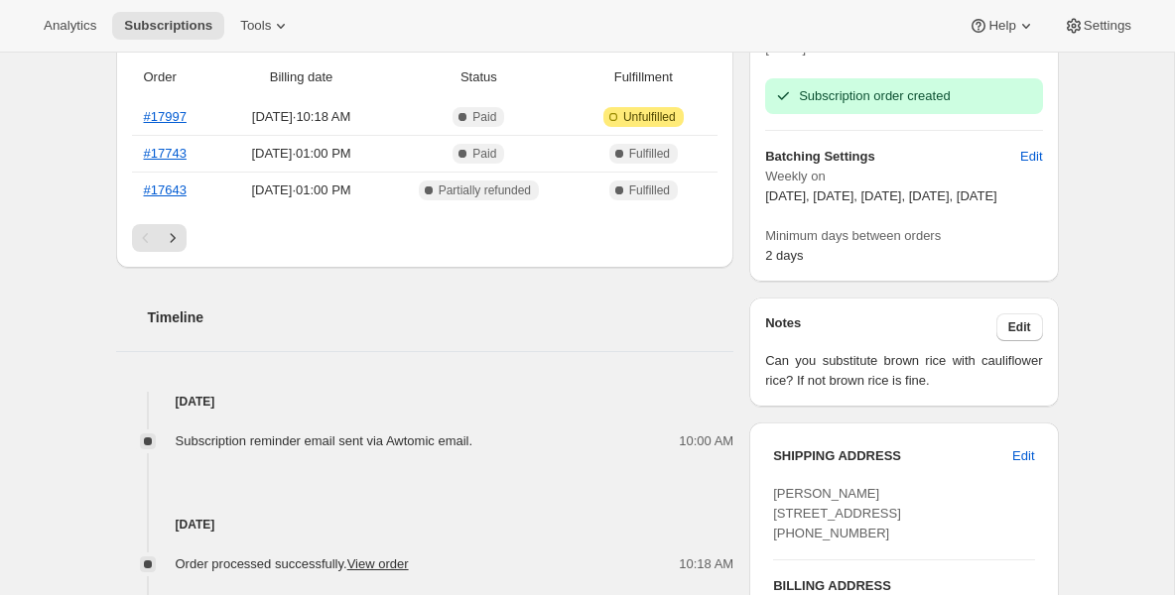
scroll to position [635, 0]
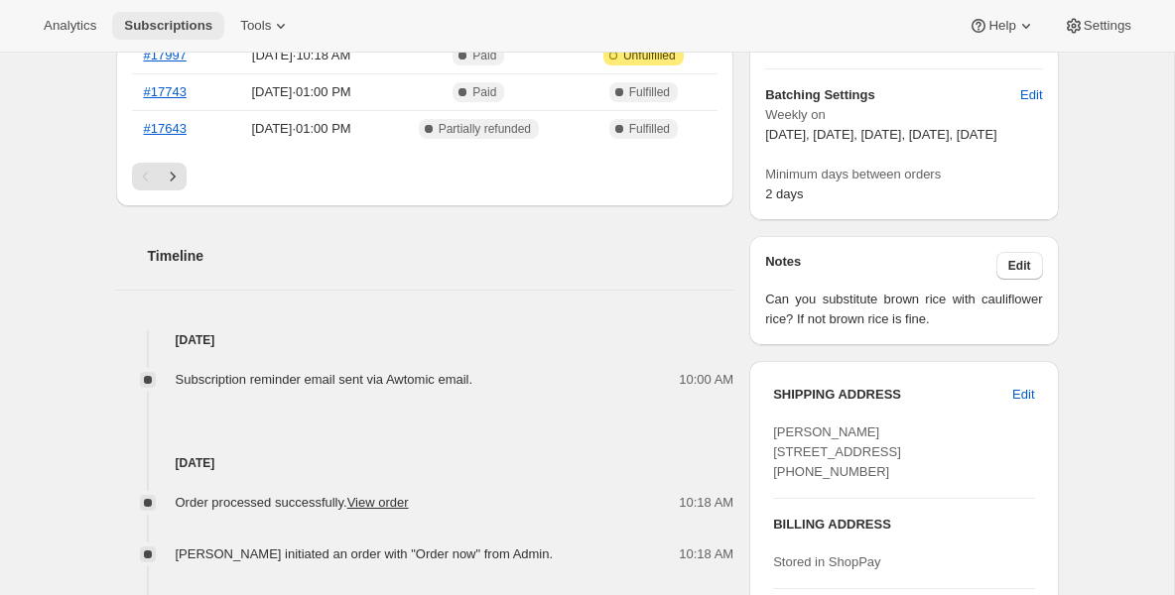
click at [190, 22] on span "Subscriptions" at bounding box center [168, 26] width 88 height 16
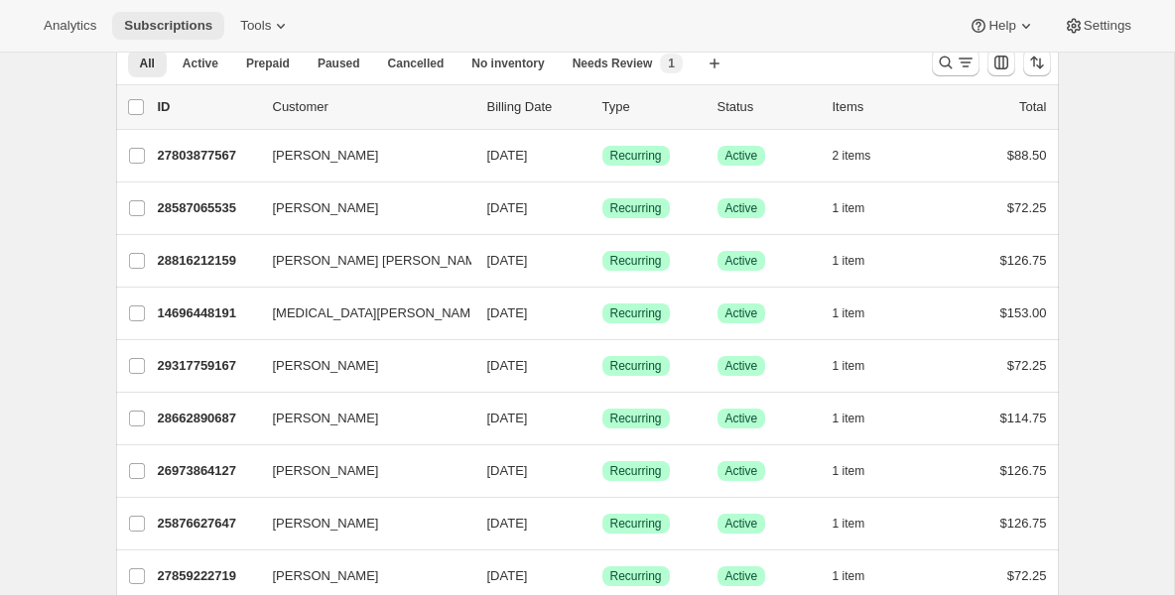
scroll to position [119, 0]
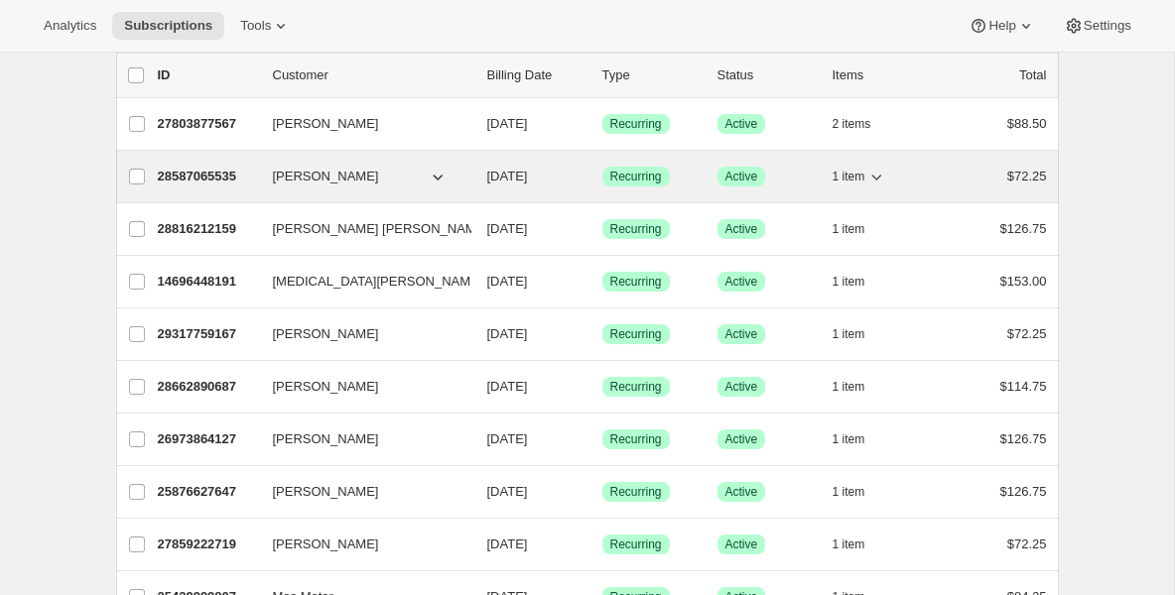
click at [195, 190] on div "28587065535 Louis Rozzo 10/13/2025 Success Recurring Success Active 1 item $72.…" at bounding box center [602, 177] width 889 height 28
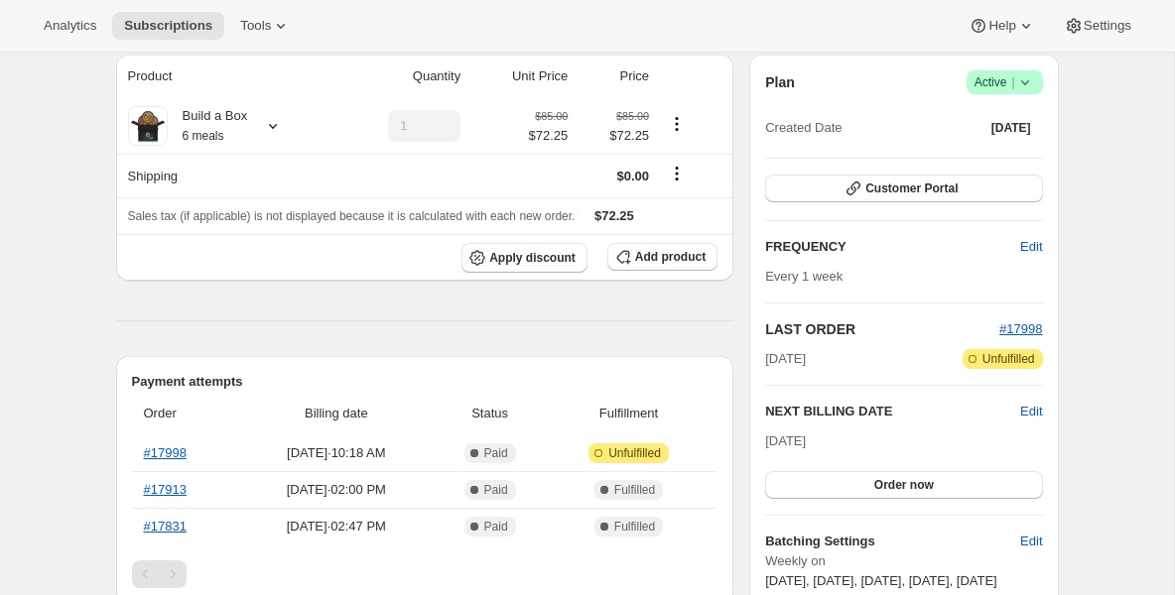
scroll to position [198, 0]
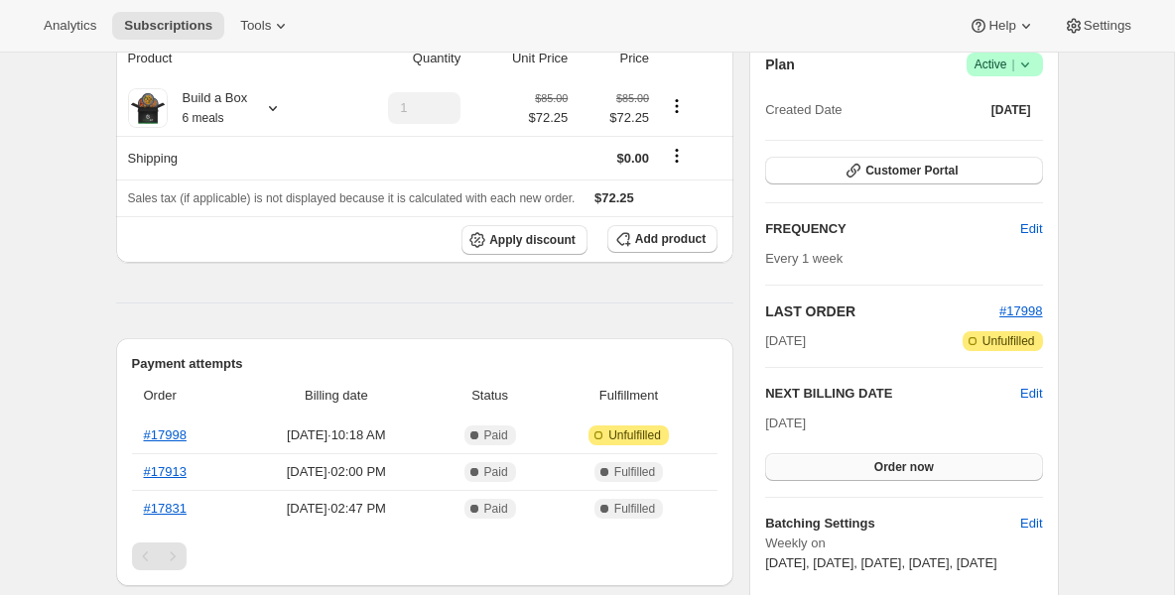
click at [859, 462] on button "Order now" at bounding box center [903, 468] width 277 height 28
click at [859, 462] on span "Click to confirm" at bounding box center [903, 467] width 90 height 16
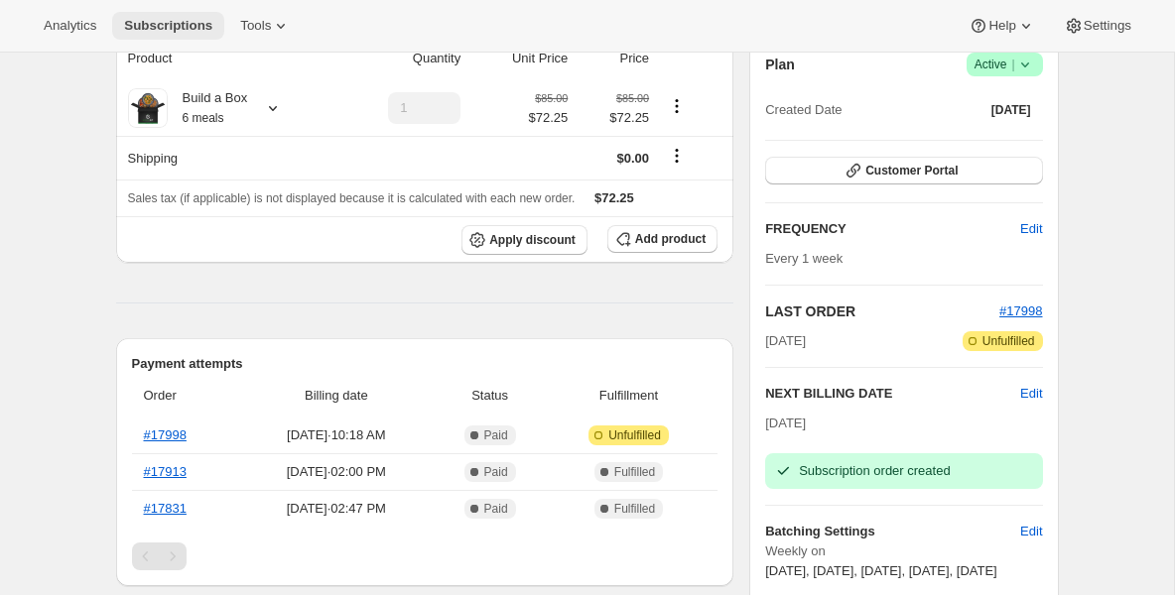
click at [137, 28] on span "Subscriptions" at bounding box center [168, 26] width 88 height 16
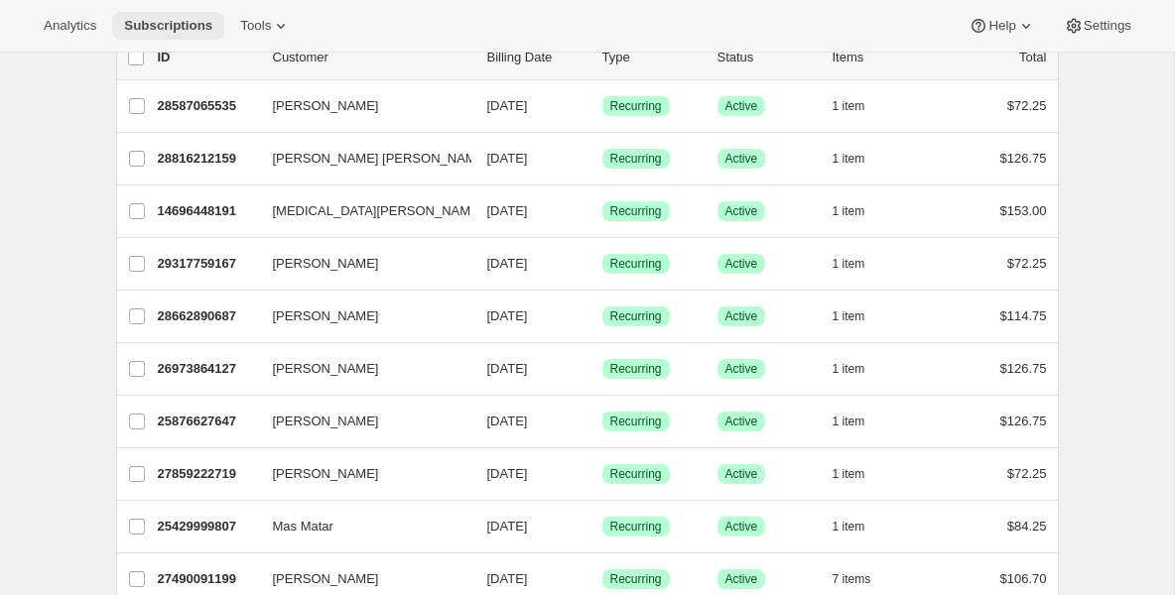
scroll to position [159, 0]
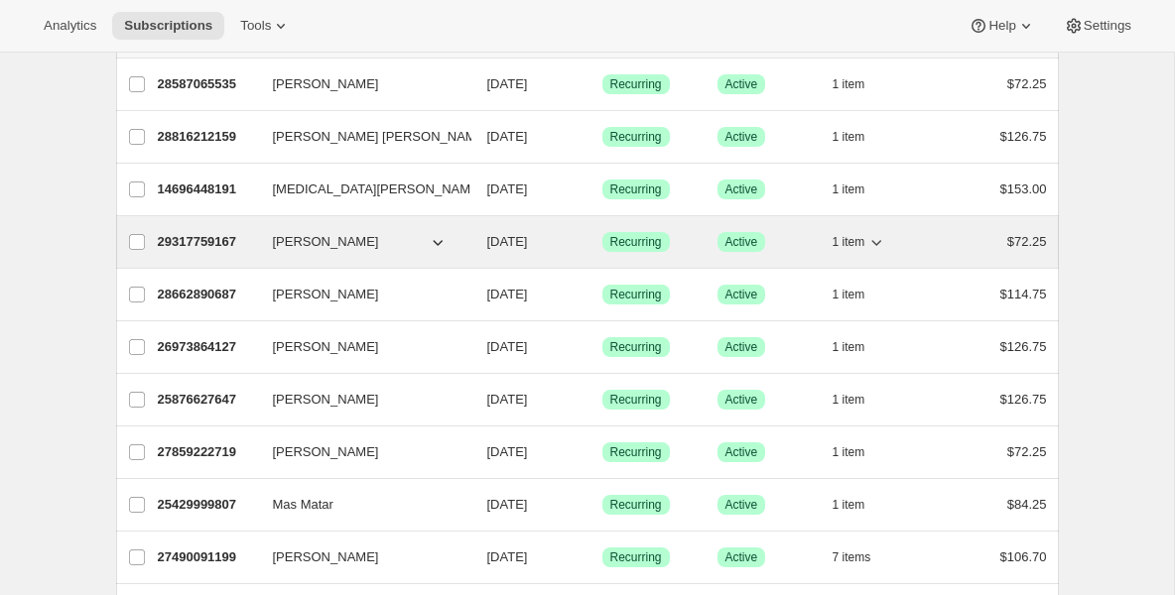
click at [168, 252] on div "29317759167 Xavier Gomez 10/13/2025 Success Recurring Success Active 1 item $72…" at bounding box center [602, 242] width 889 height 28
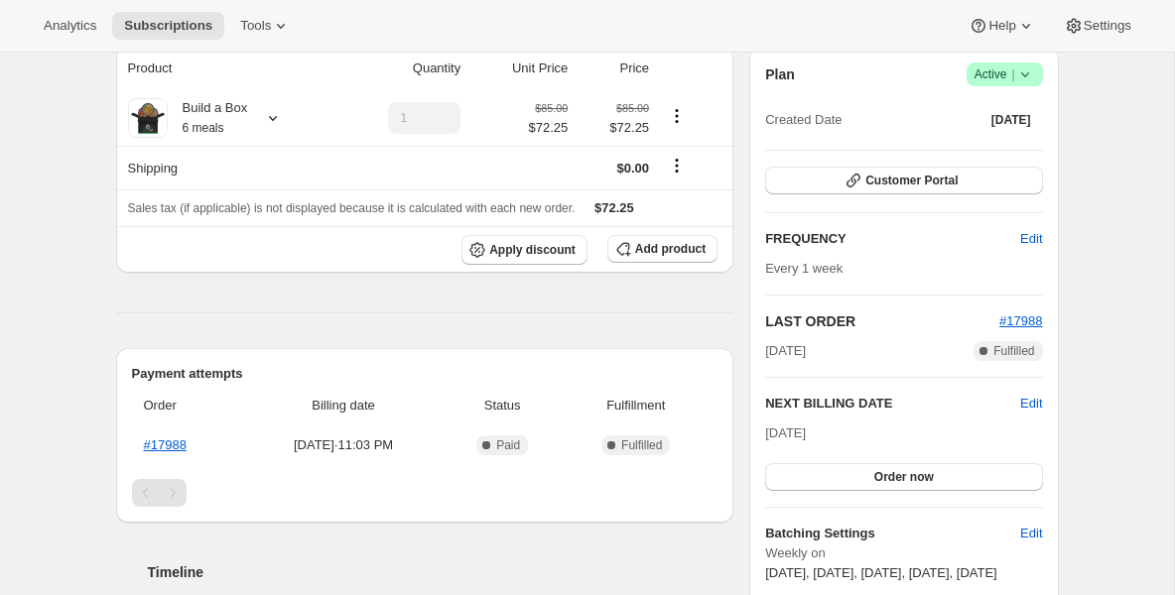
scroll to position [119, 0]
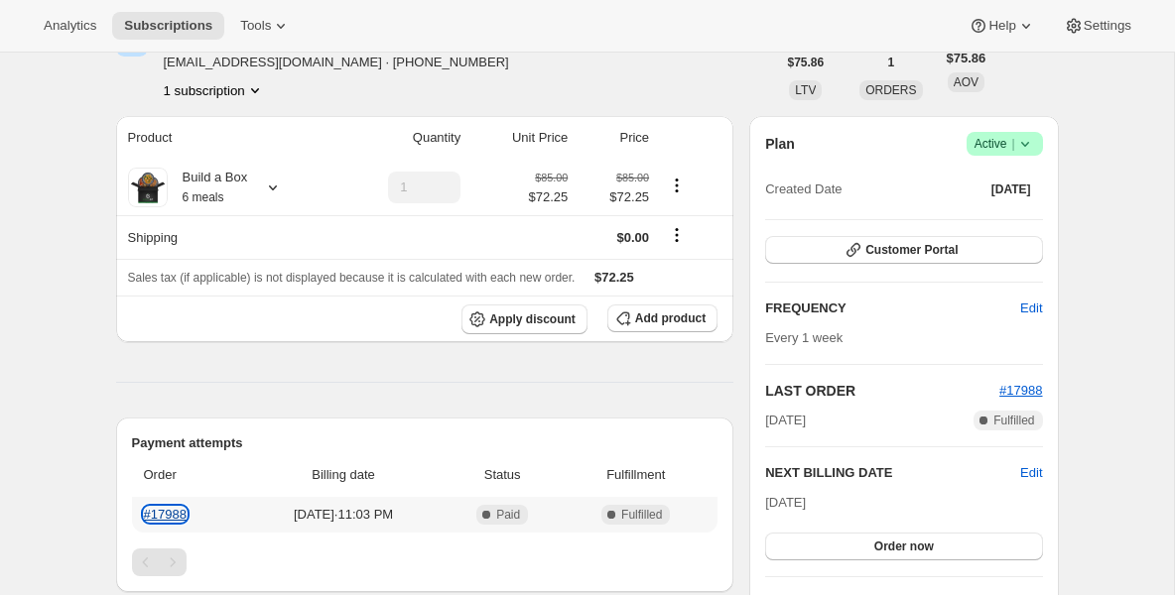
click at [185, 517] on link "#17988" at bounding box center [165, 514] width 43 height 15
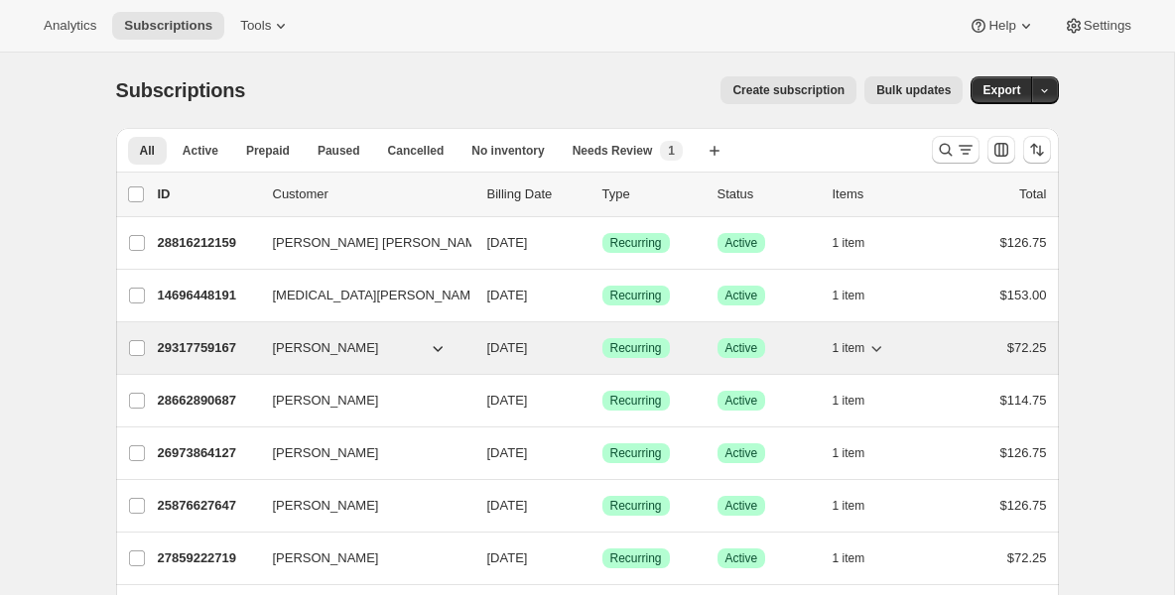
click at [226, 351] on p "29317759167" at bounding box center [207, 348] width 99 height 20
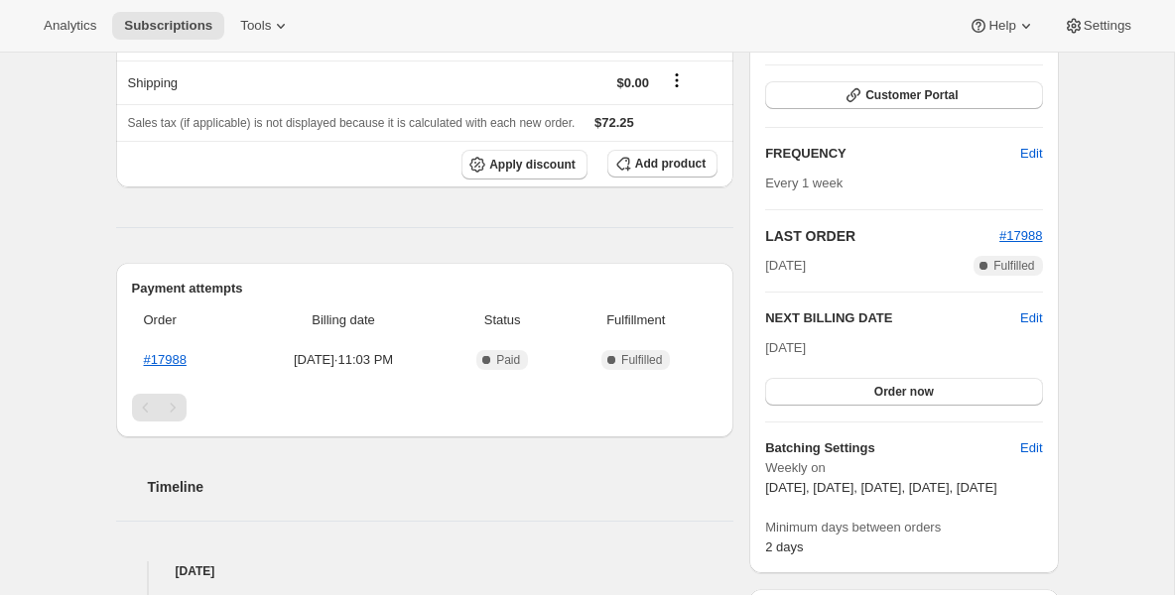
scroll to position [278, 0]
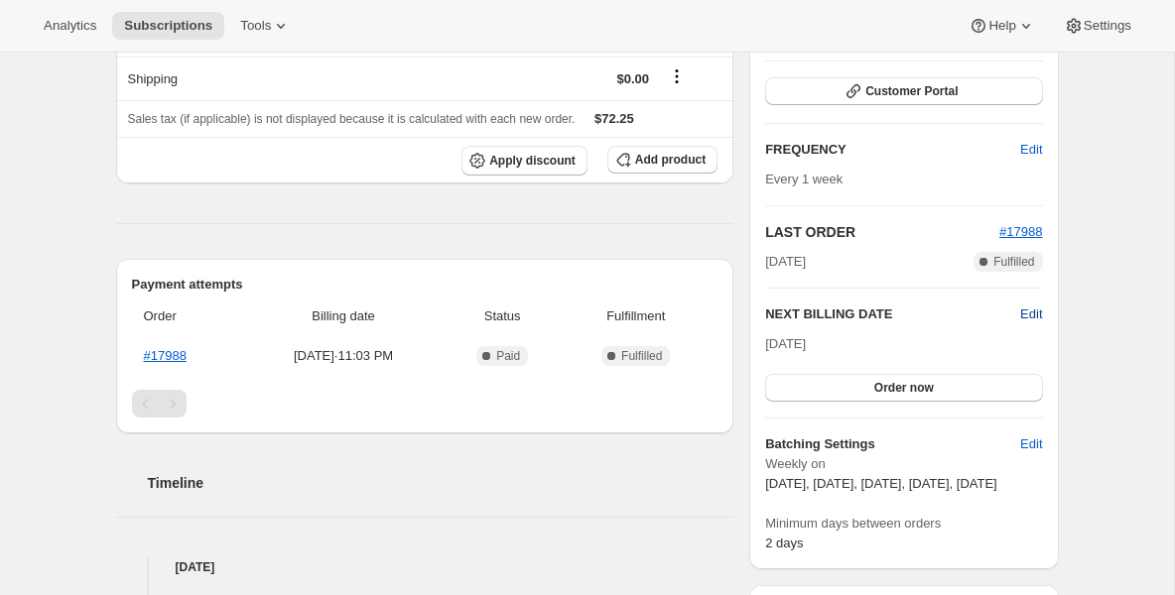
click at [1036, 307] on span "Edit" at bounding box center [1031, 315] width 22 height 20
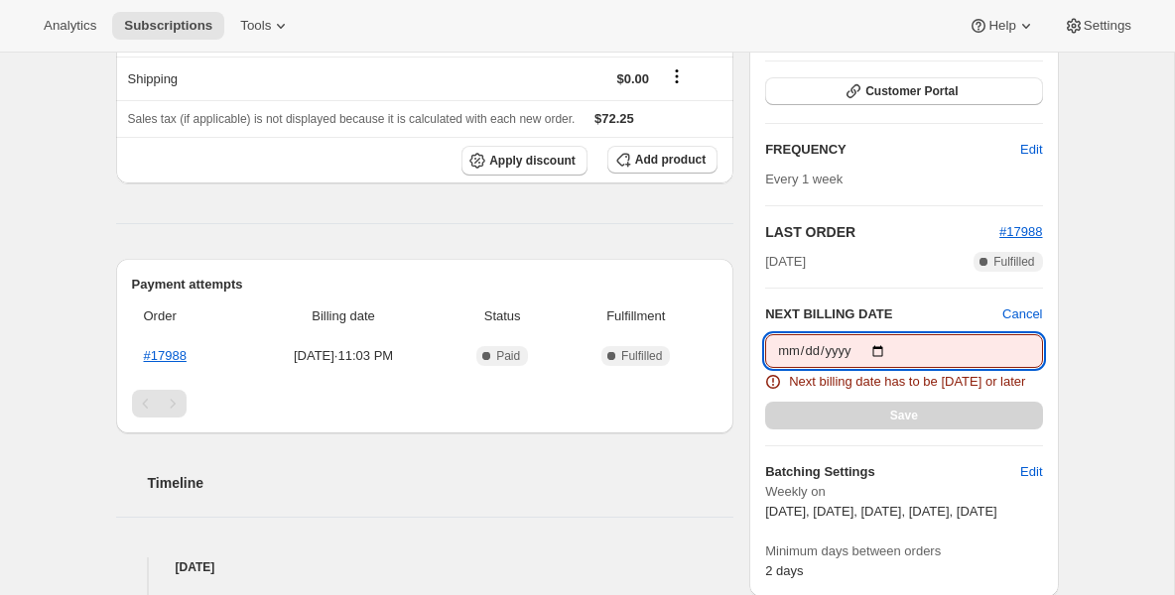
click at [891, 346] on input "2025-10-13" at bounding box center [903, 351] width 277 height 34
type input "2025-10-15"
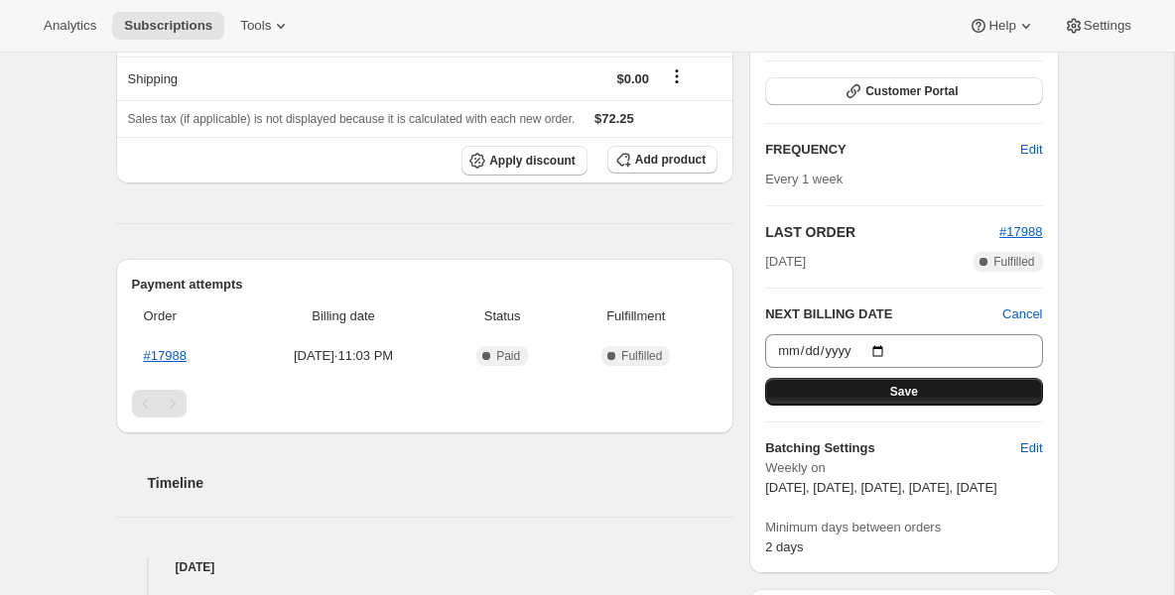
click at [844, 395] on button "Save" at bounding box center [903, 392] width 277 height 28
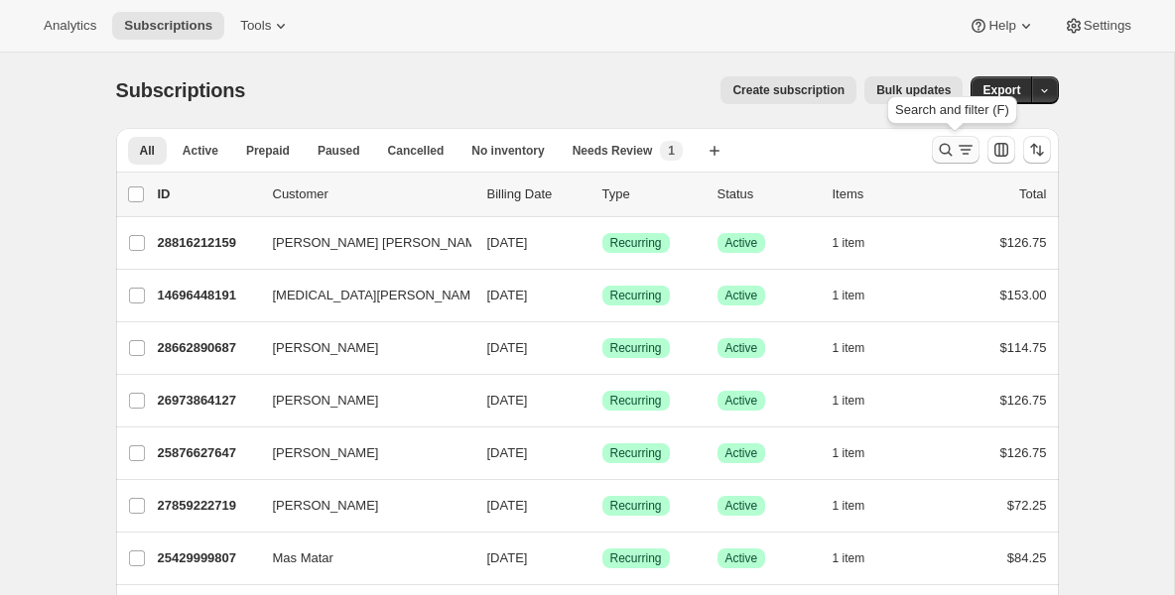
click at [947, 150] on icon "Search and filter results" at bounding box center [946, 150] width 20 height 20
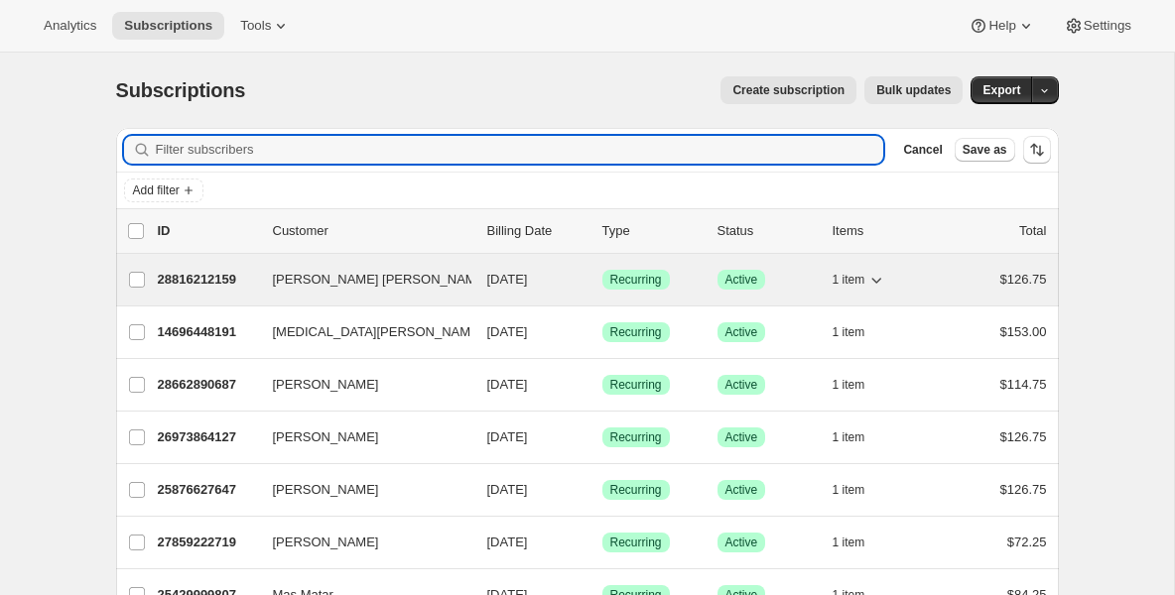
click at [280, 283] on span "[PERSON_NAME] [PERSON_NAME]" at bounding box center [380, 280] width 215 height 20
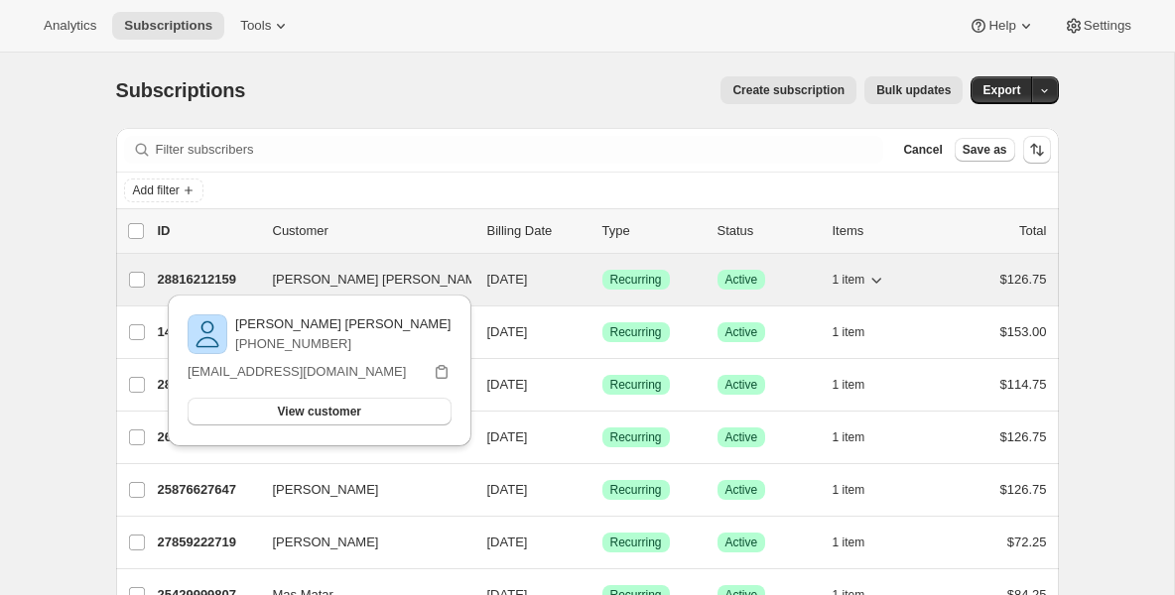
click at [235, 266] on div "28816212159 Denius Johnson 10/13/2025 Success Recurring Success Active 1 item $…" at bounding box center [602, 280] width 889 height 28
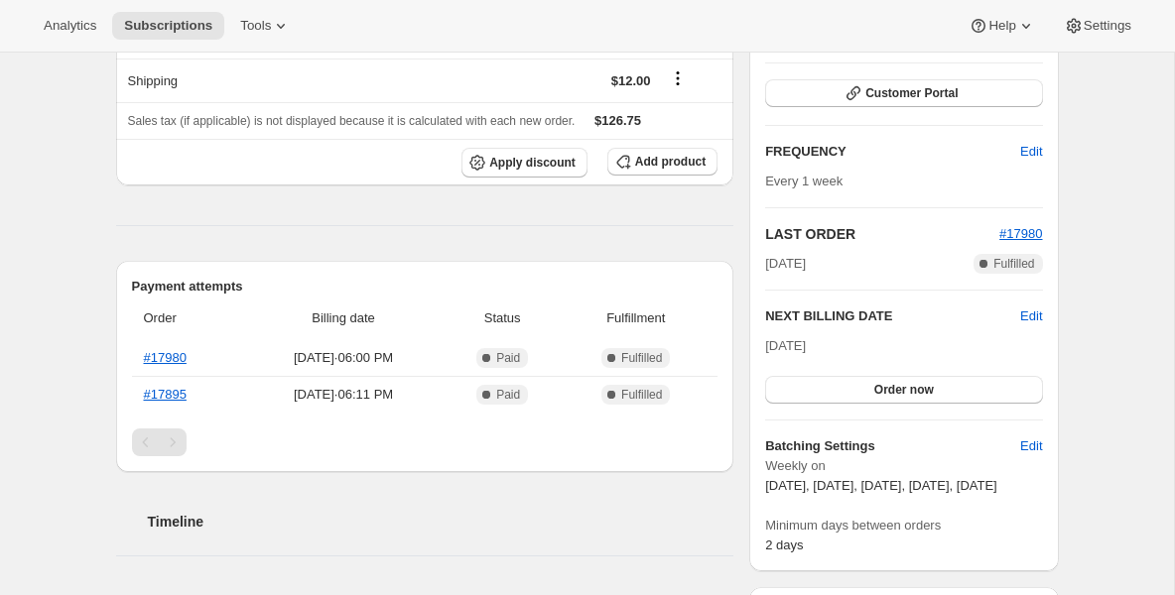
scroll to position [238, 0]
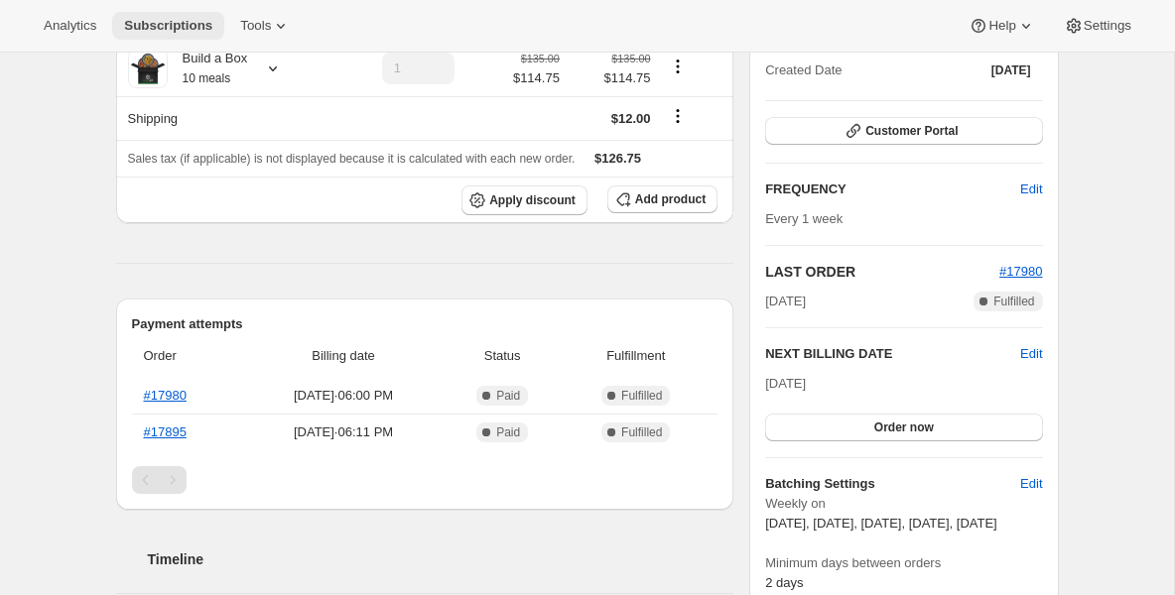
click at [202, 19] on span "Subscriptions" at bounding box center [168, 26] width 88 height 16
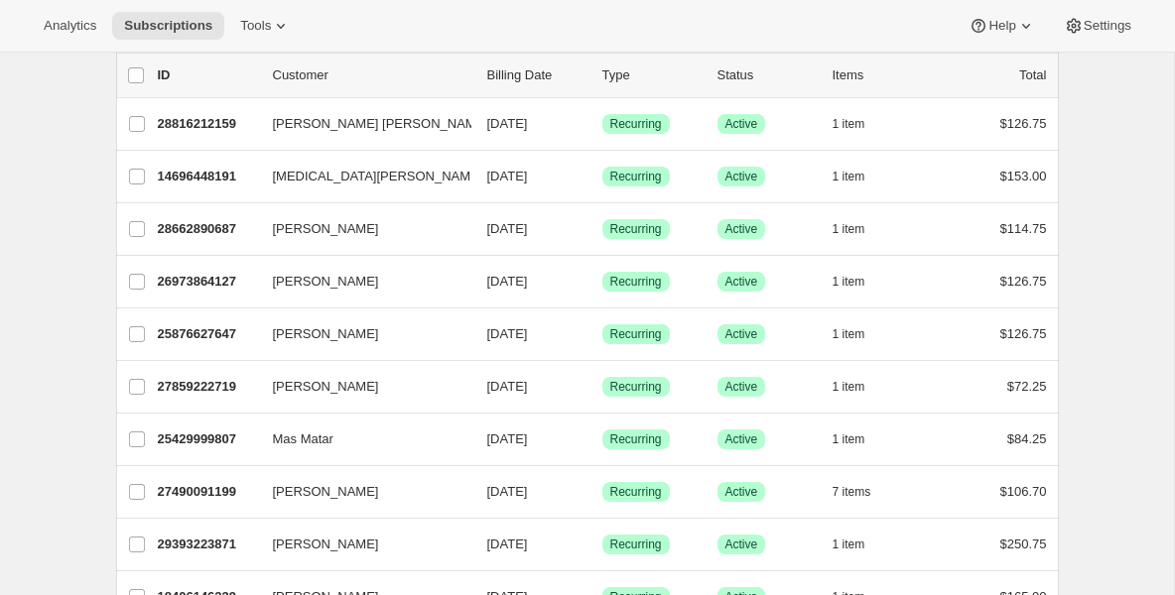
scroll to position [79, 0]
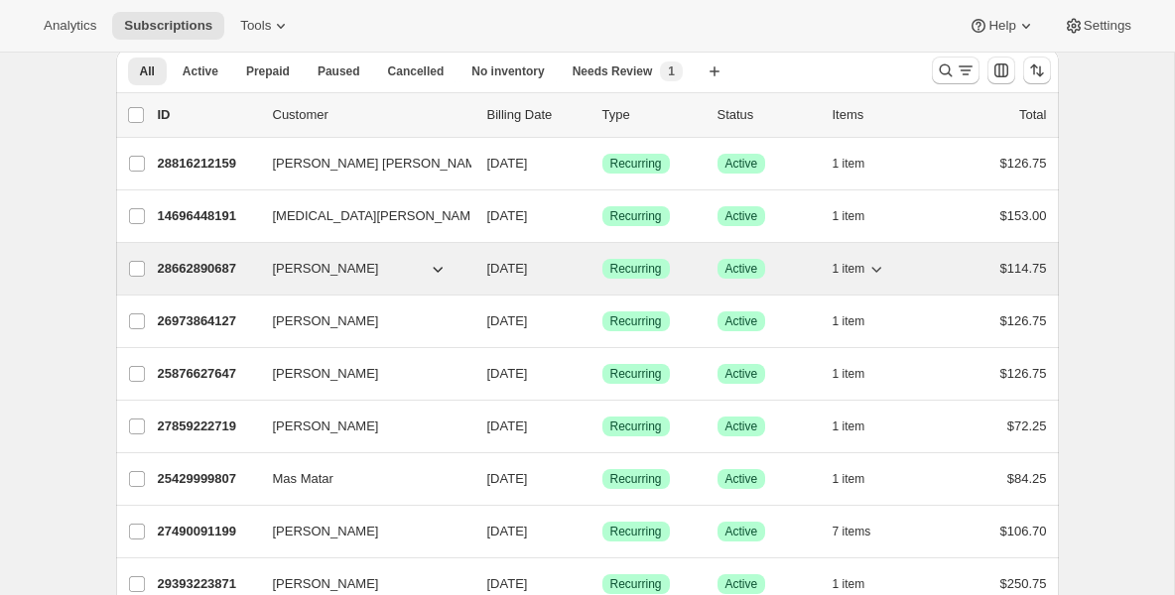
click at [213, 267] on p "28662890687" at bounding box center [207, 269] width 99 height 20
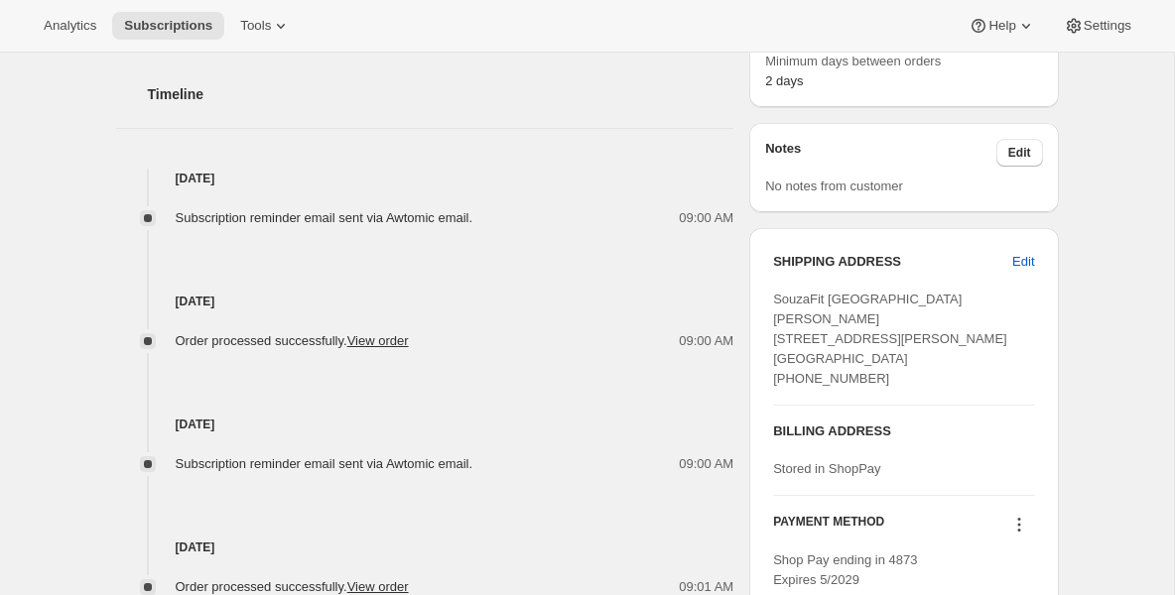
scroll to position [754, 0]
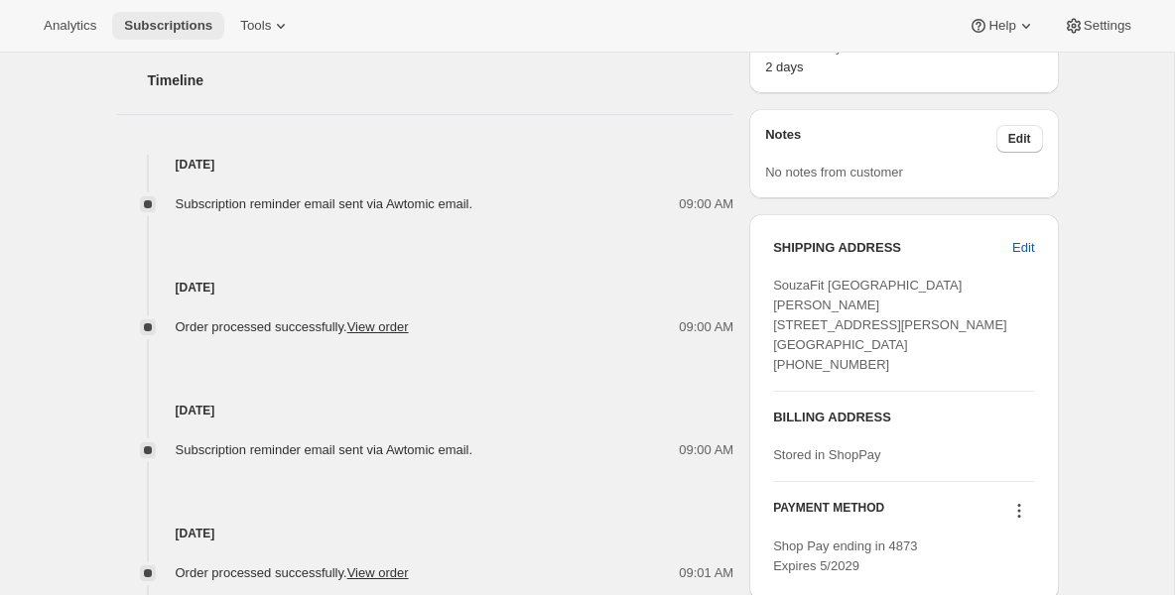
click at [176, 16] on button "Subscriptions" at bounding box center [168, 26] width 112 height 28
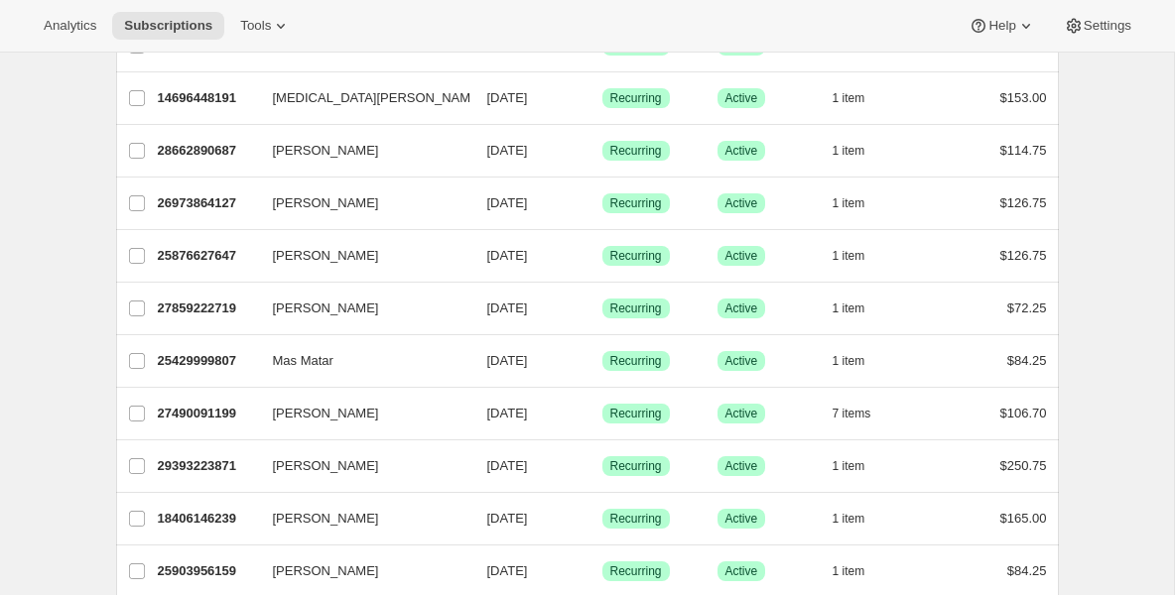
scroll to position [198, 0]
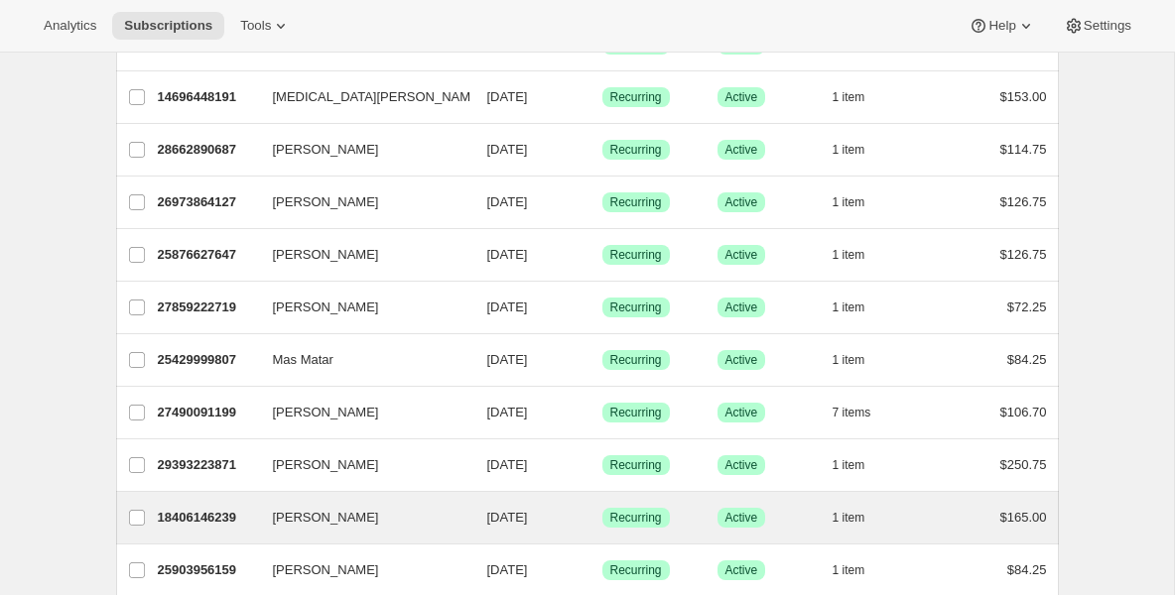
click at [186, 493] on div "RHUDSON FONSECA 18406146239 RHUDSON FONSECA 10/15/2025 Success Recurring Succes…" at bounding box center [587, 518] width 943 height 52
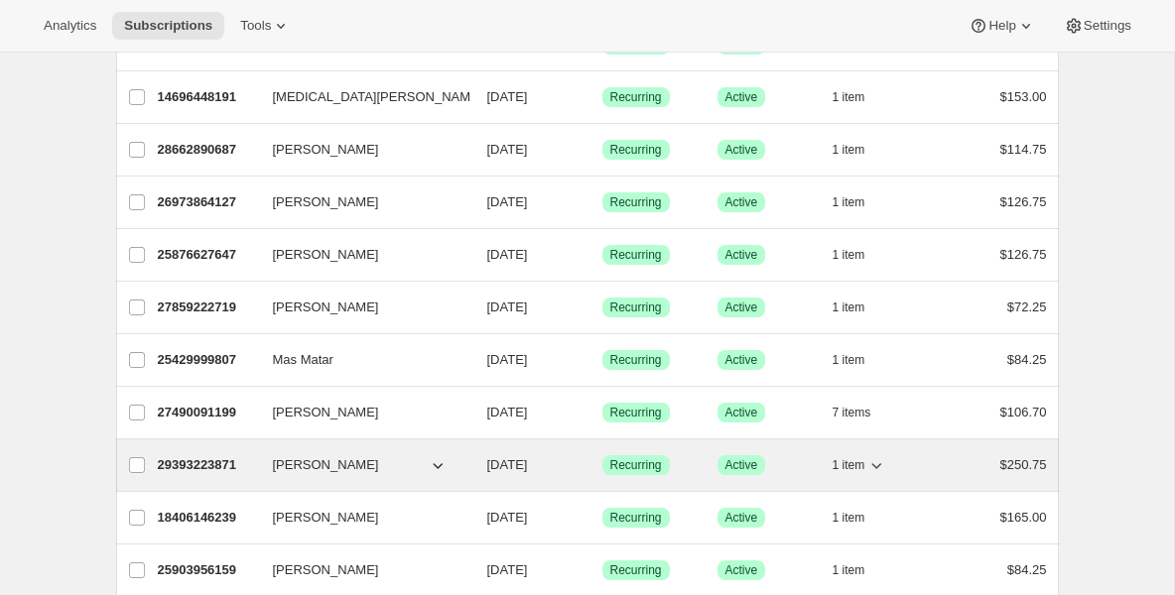
click at [195, 476] on div "29393223871 Viswesh Swaminathan 10/15/2025 Success Recurring Success Active 1 i…" at bounding box center [602, 466] width 889 height 28
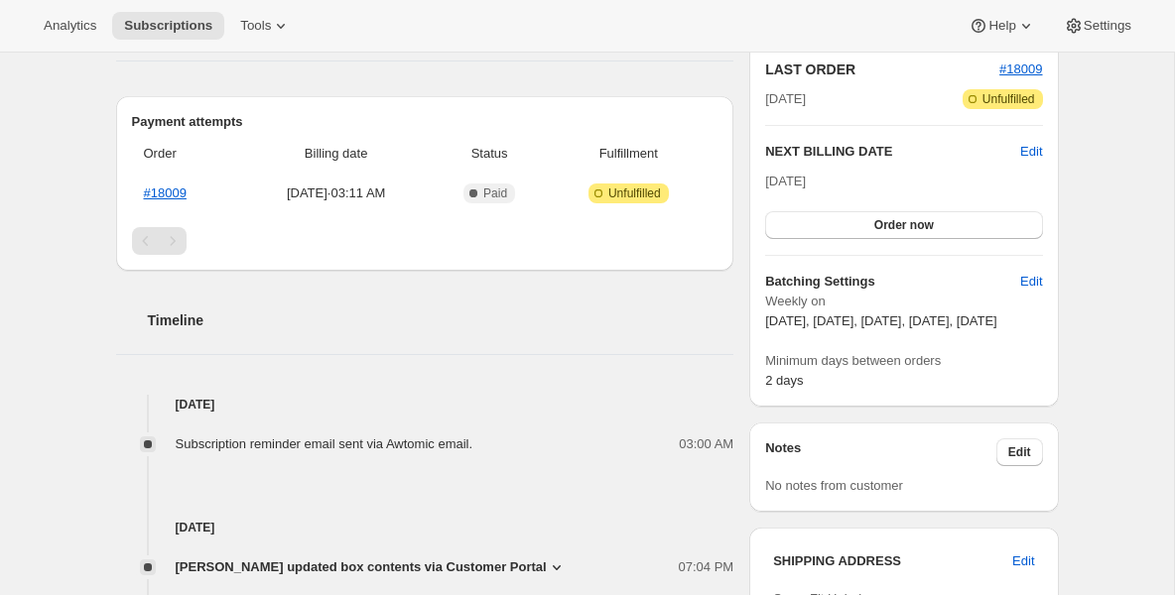
scroll to position [476, 0]
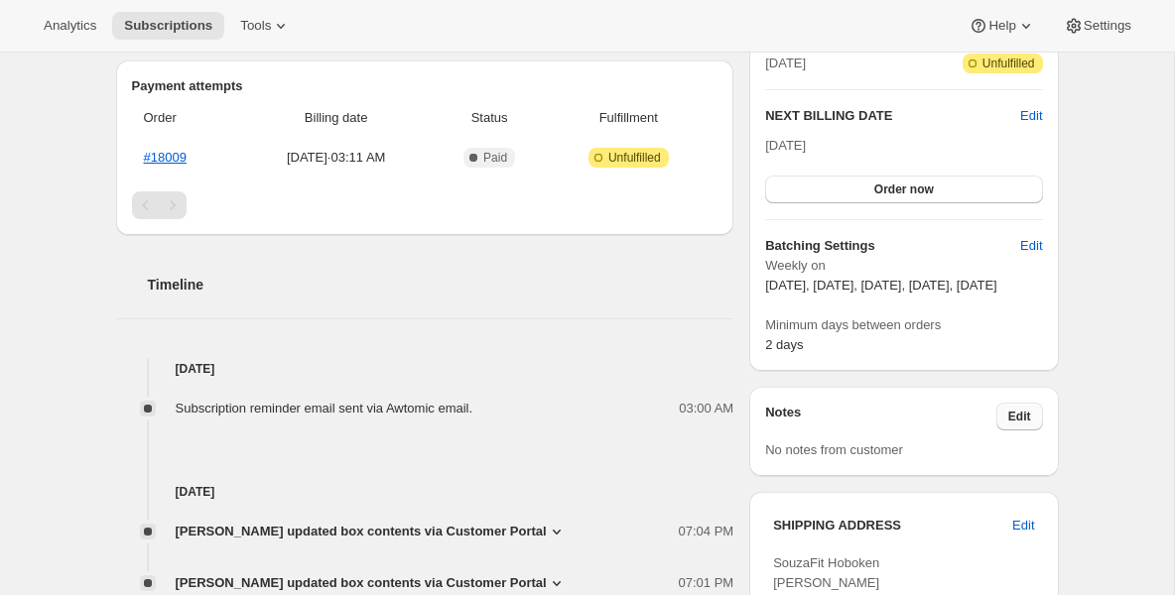
click at [1005, 431] on button "Edit" at bounding box center [1019, 417] width 47 height 28
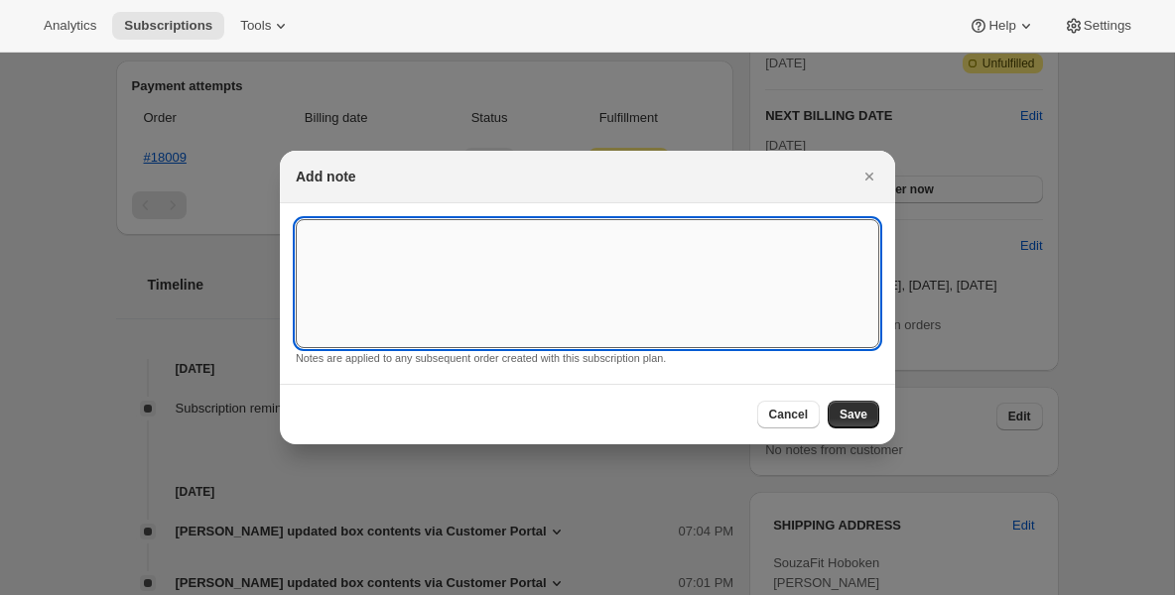
click at [643, 283] on textarea ":r162:" at bounding box center [588, 283] width 584 height 129
type textarea "10 on fridays and the rest (11 meals meals) monday"
click at [862, 424] on button "Save" at bounding box center [854, 415] width 52 height 28
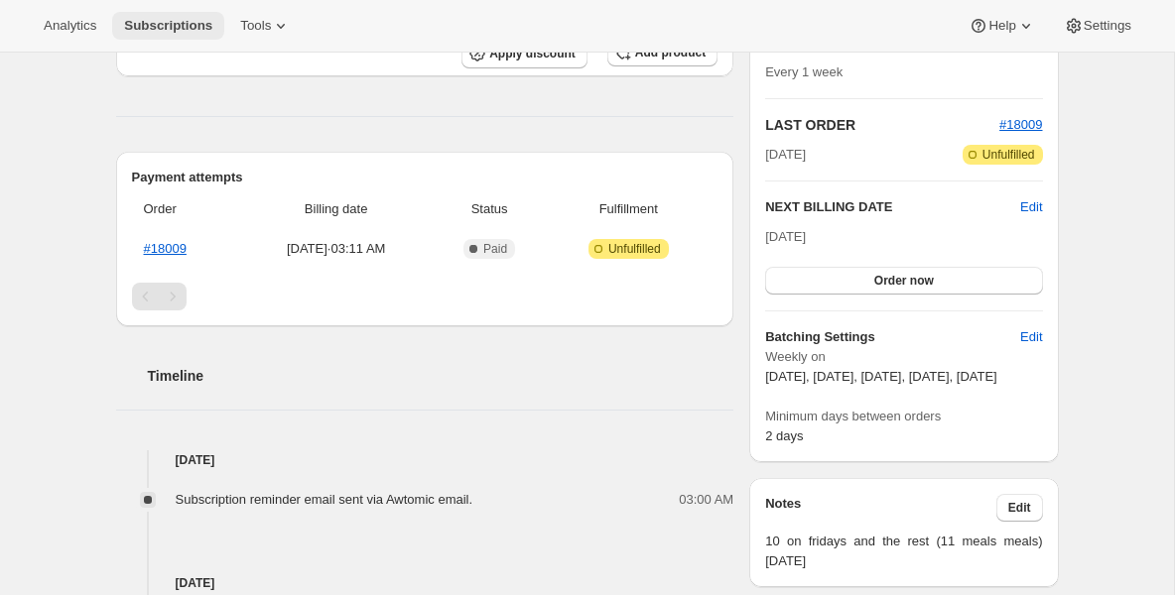
click at [180, 22] on span "Subscriptions" at bounding box center [168, 26] width 88 height 16
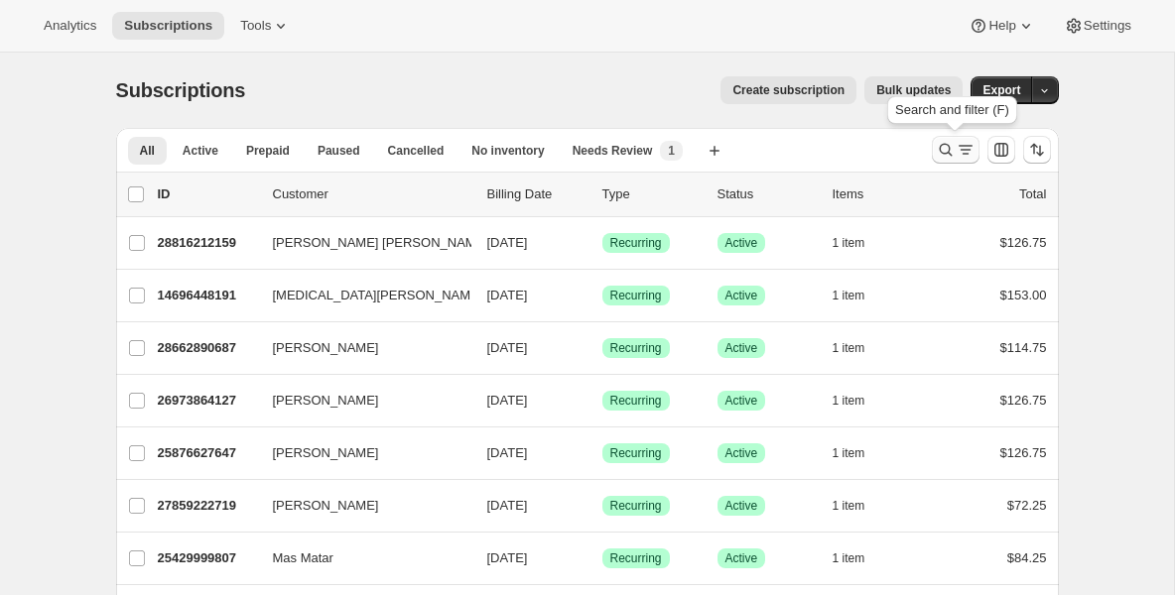
click at [939, 150] on icon "Search and filter results" at bounding box center [945, 150] width 13 height 13
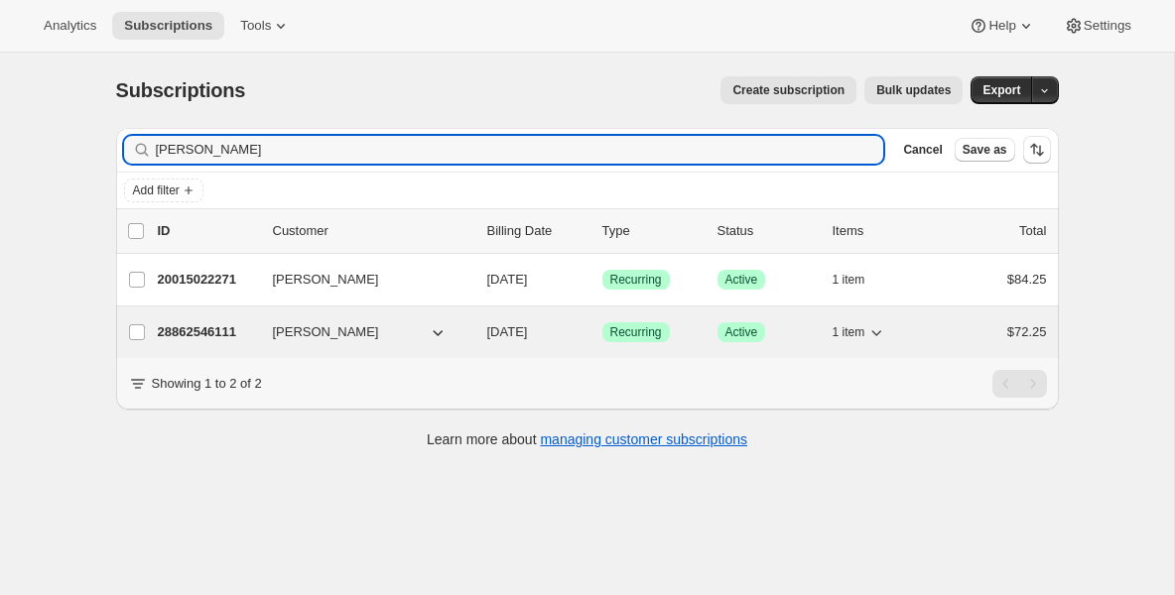
type input "anton"
click at [238, 338] on p "28862546111" at bounding box center [207, 333] width 99 height 20
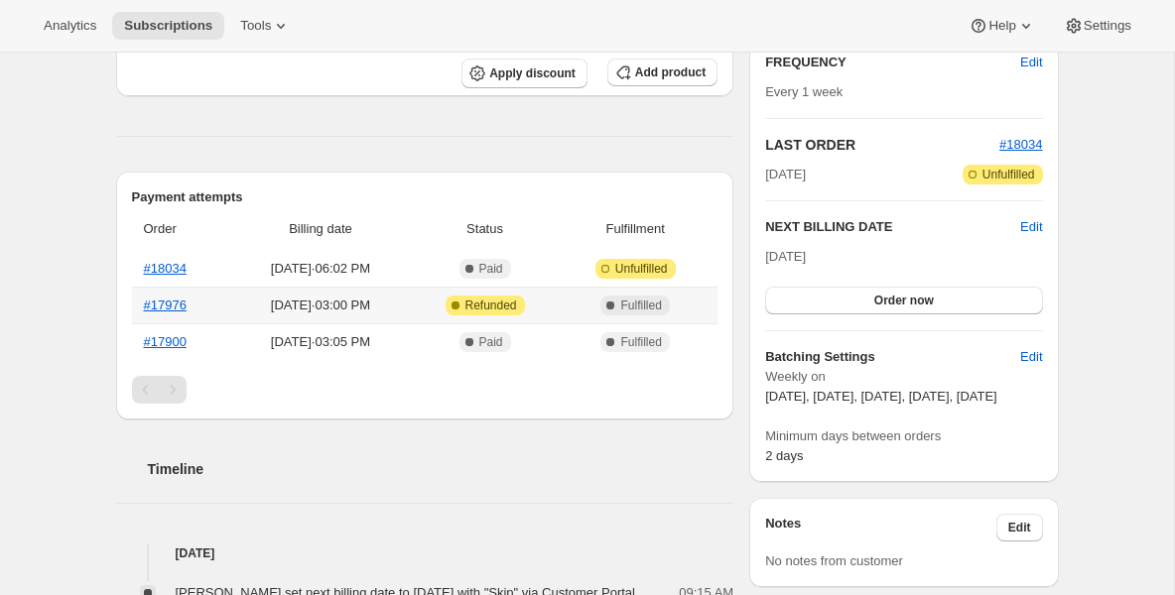
scroll to position [397, 0]
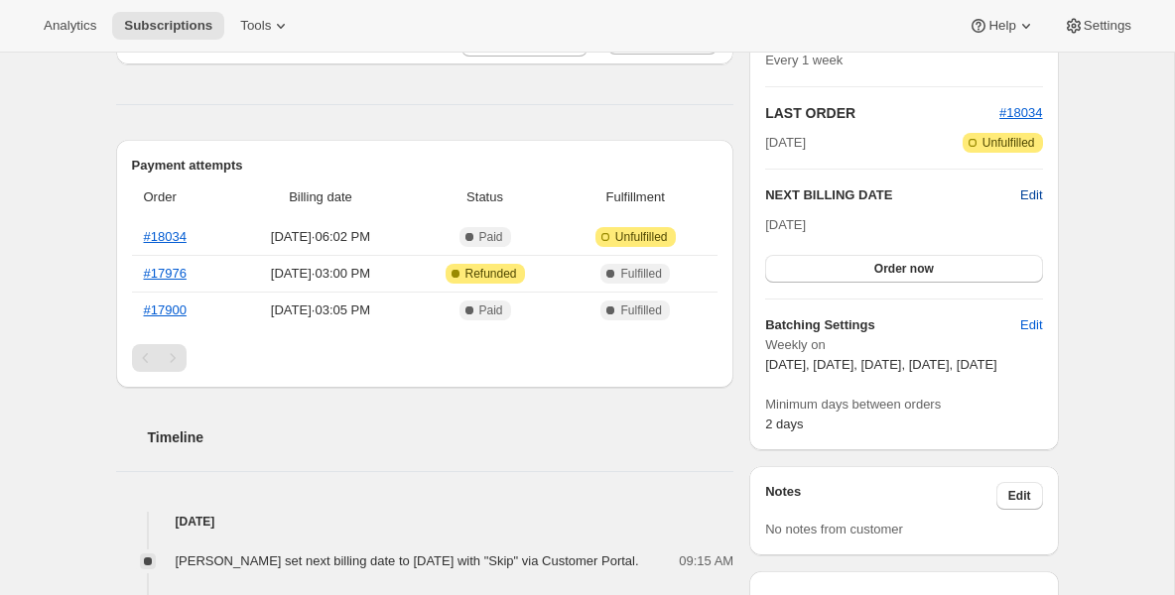
click at [1034, 197] on span "Edit" at bounding box center [1031, 196] width 22 height 20
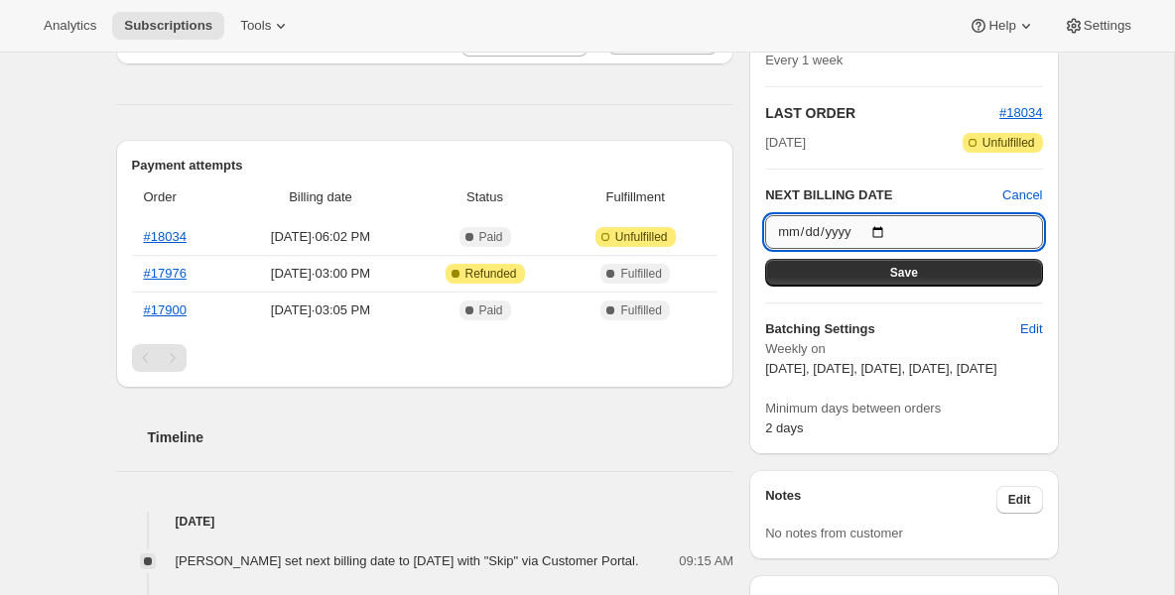
click at [880, 233] on input "2025-10-30" at bounding box center [903, 232] width 277 height 34
type input "2025-10-27"
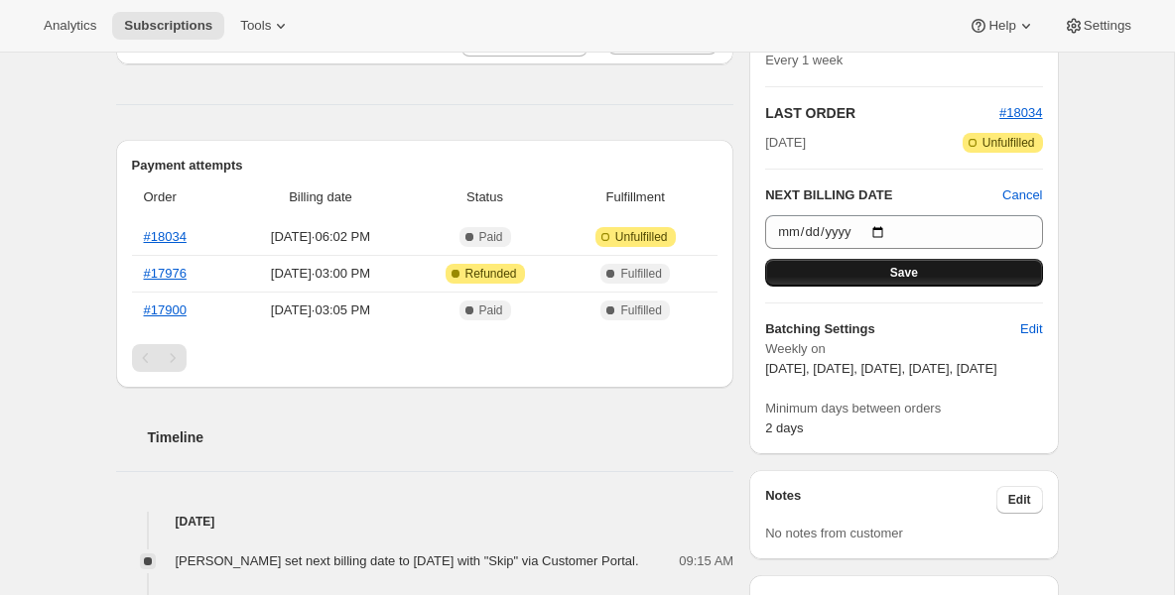
click at [876, 280] on button "Save" at bounding box center [903, 273] width 277 height 28
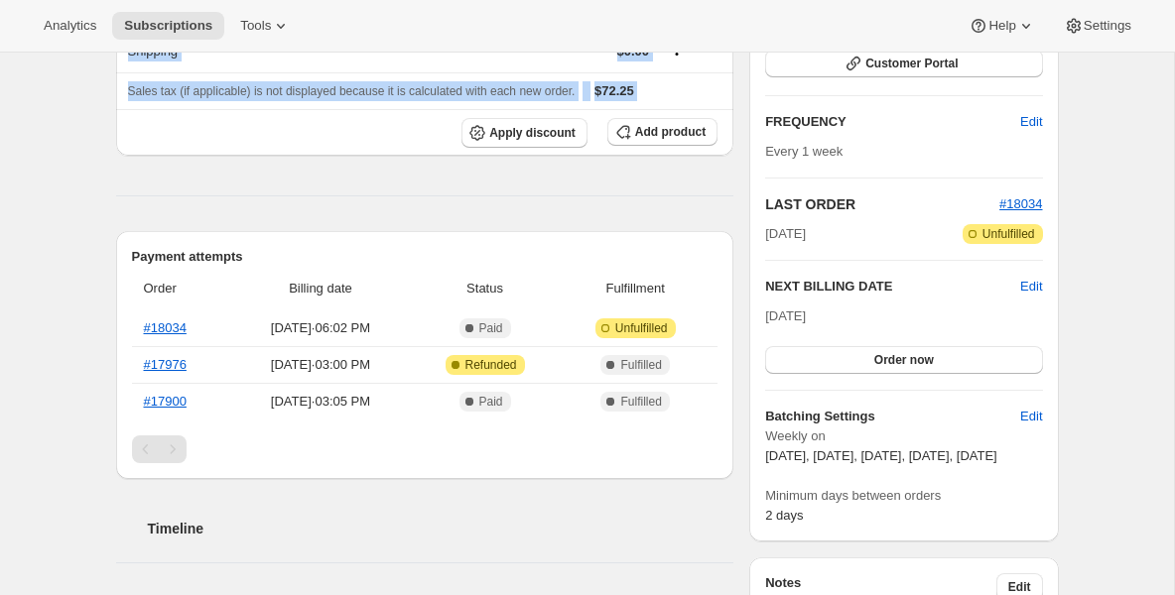
scroll to position [0, 0]
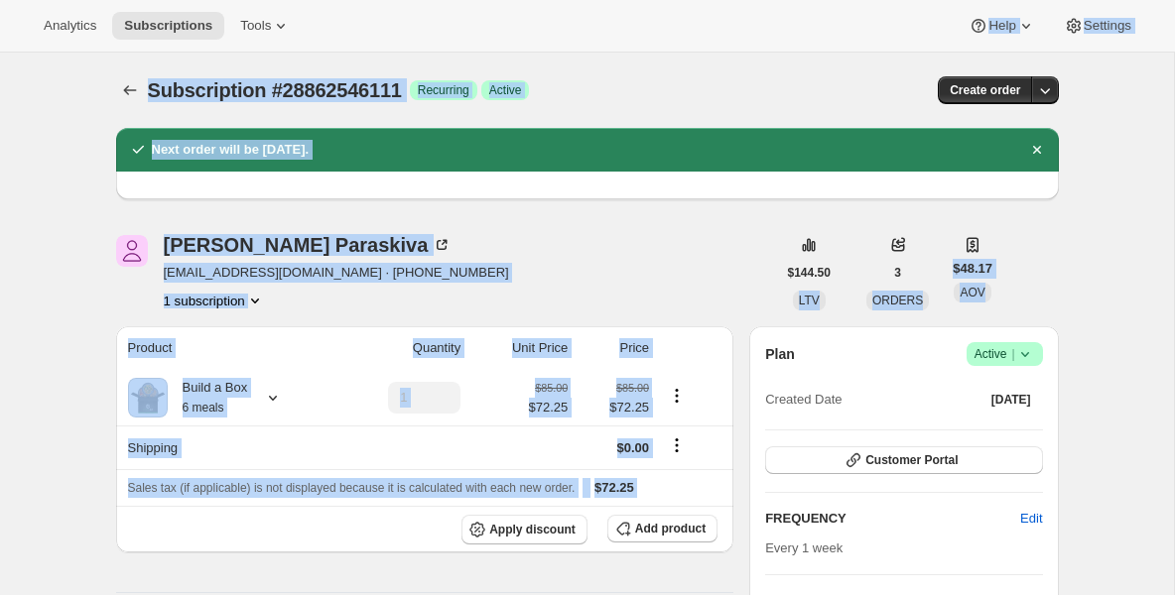
drag, startPoint x: 630, startPoint y: 201, endPoint x: 443, endPoint y: -230, distance: 470.7
click at [443, 0] on html "Analytics Subscriptions Tools Help Settings Skip to content Subscription #28862…" at bounding box center [587, 297] width 1175 height 595
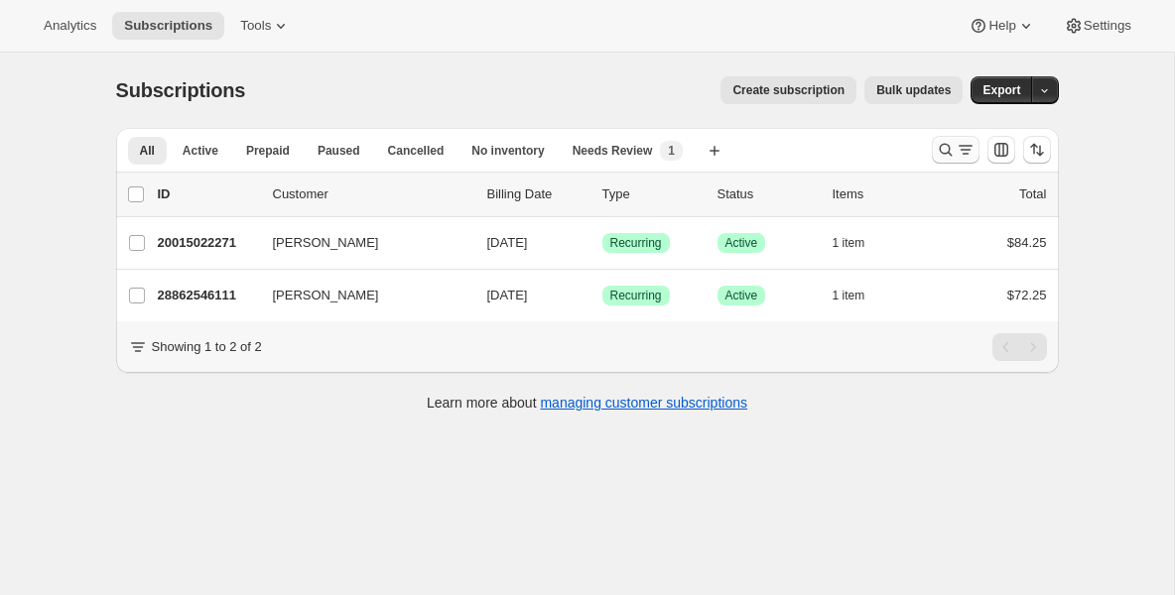
click at [943, 144] on icon "Search and filter results" at bounding box center [946, 150] width 20 height 20
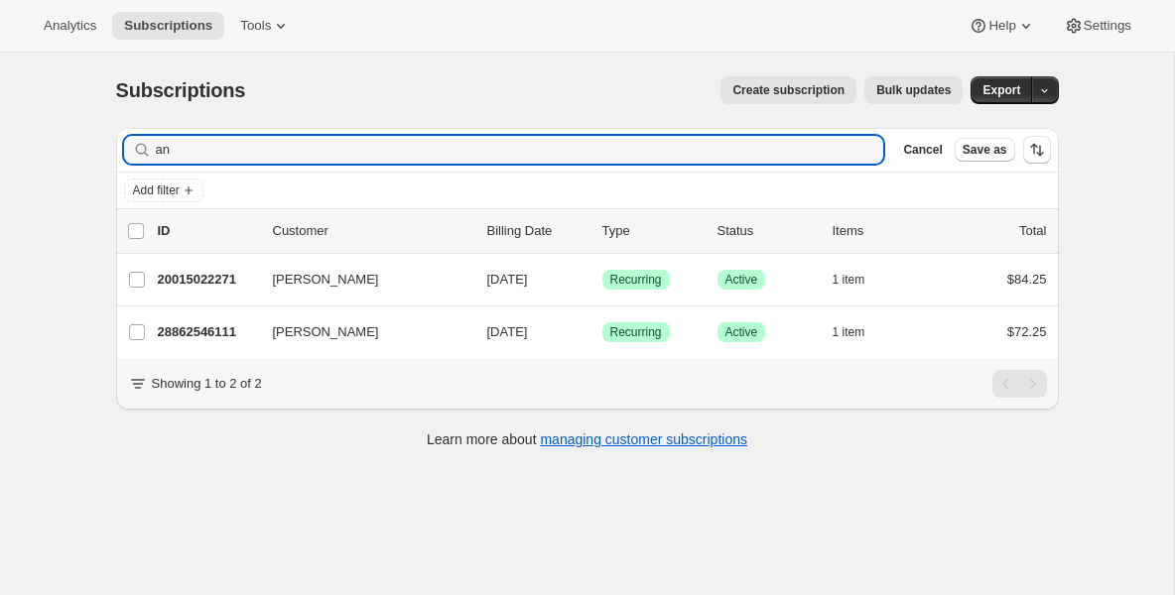
type input "a"
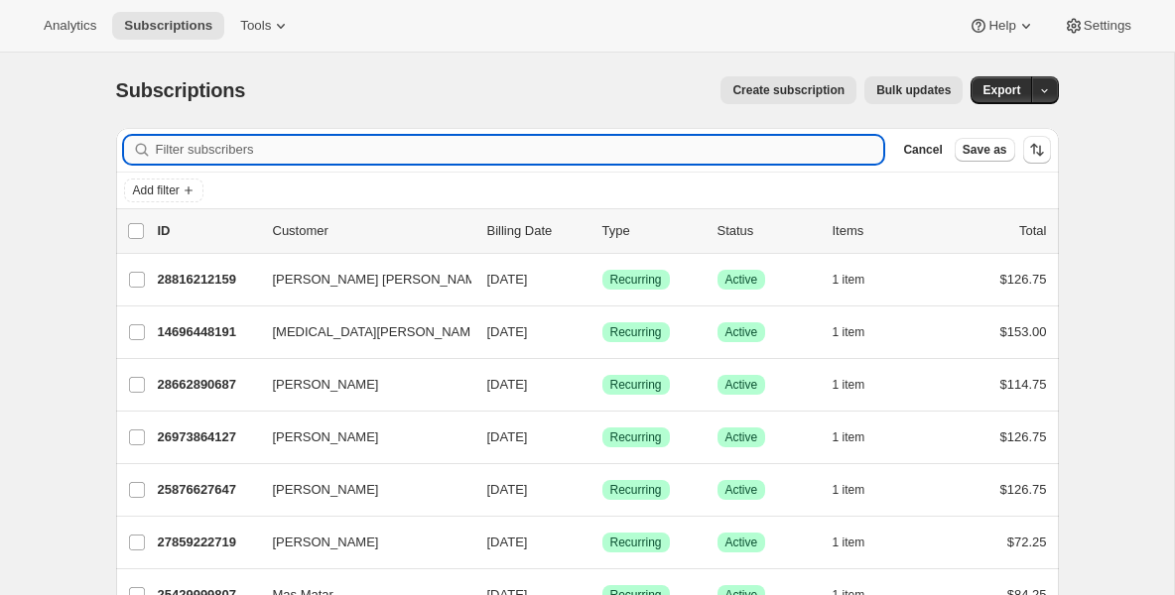
click at [256, 154] on input "Filter subscribers" at bounding box center [520, 150] width 728 height 28
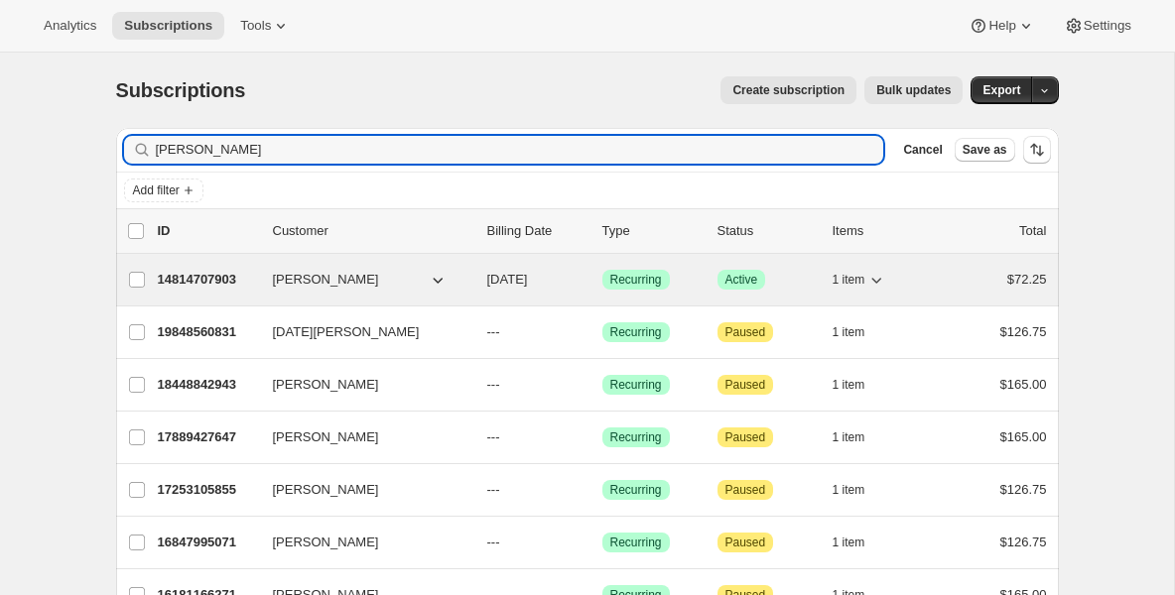
type input "thom"
click at [192, 278] on p "14814707903" at bounding box center [207, 280] width 99 height 20
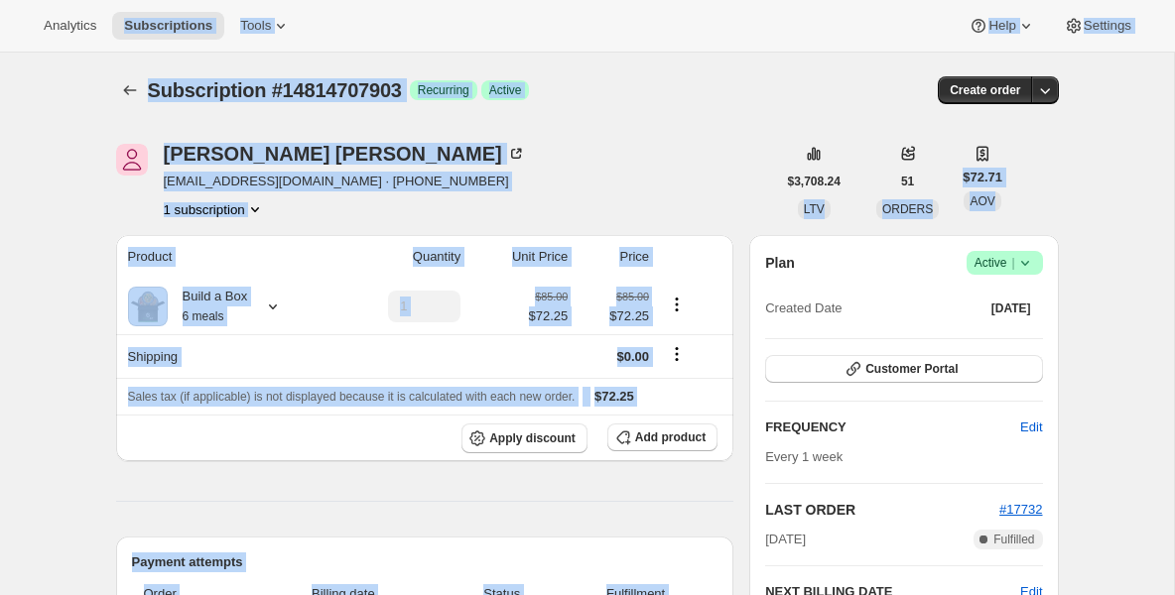
drag, startPoint x: 29, startPoint y: 324, endPoint x: 221, endPoint y: -230, distance: 586.3
click at [221, 0] on html "Analytics Subscriptions Tools Help Settings Skip to content Subscription #14814…" at bounding box center [587, 297] width 1175 height 595
click at [156, 29] on span "Subscriptions" at bounding box center [168, 26] width 88 height 16
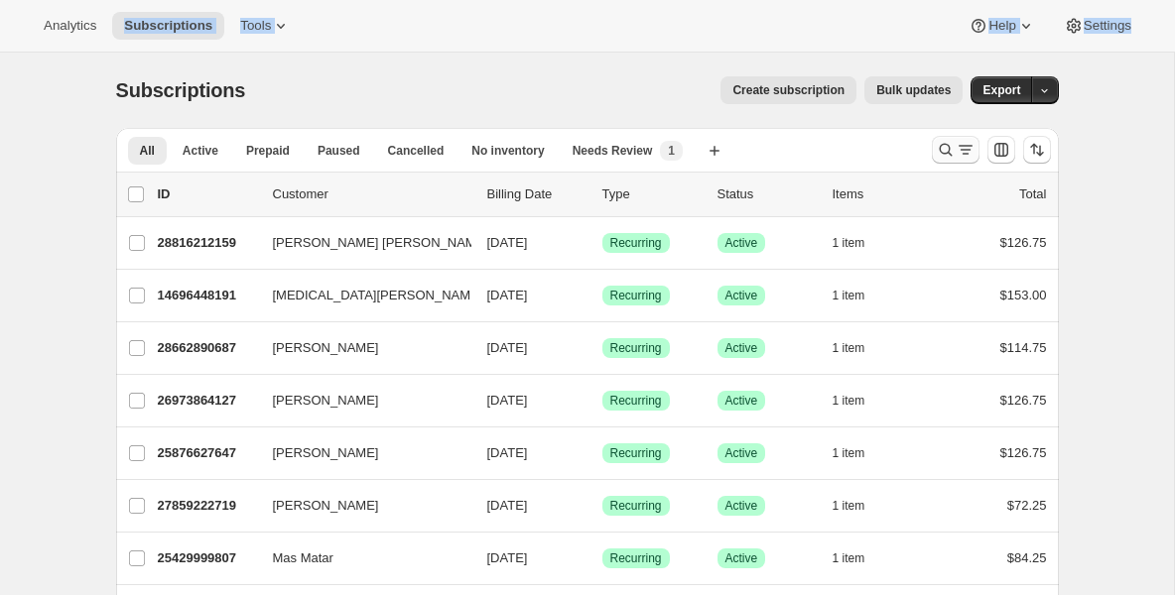
click at [942, 150] on icon "Search and filter results" at bounding box center [946, 150] width 20 height 20
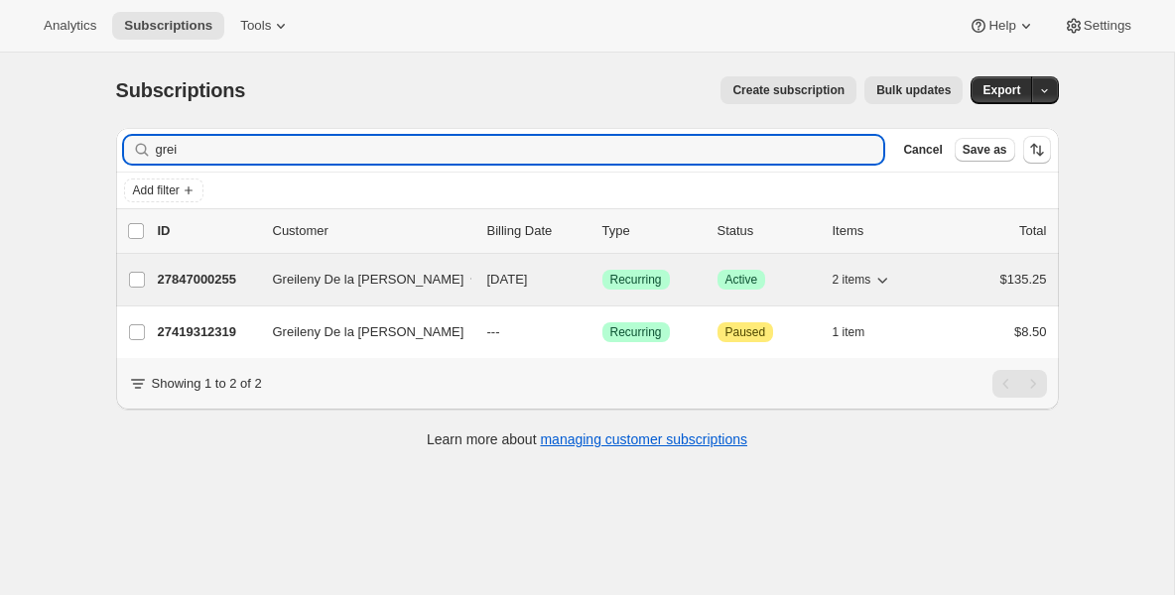
type input "grei"
click at [214, 285] on p "27847000255" at bounding box center [207, 280] width 99 height 20
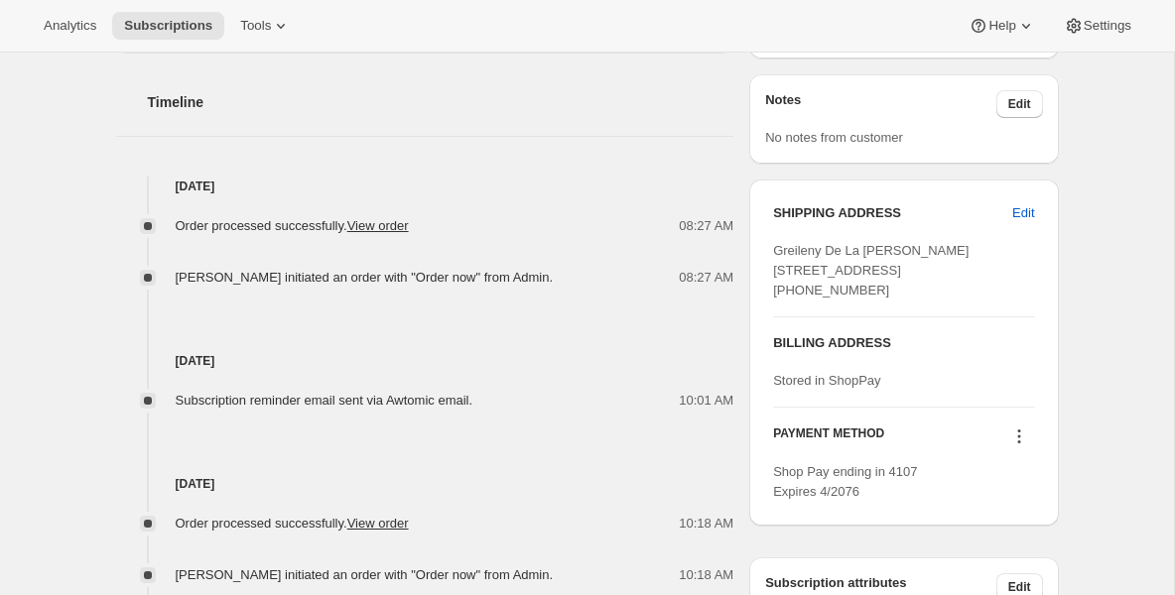
scroll to position [794, 0]
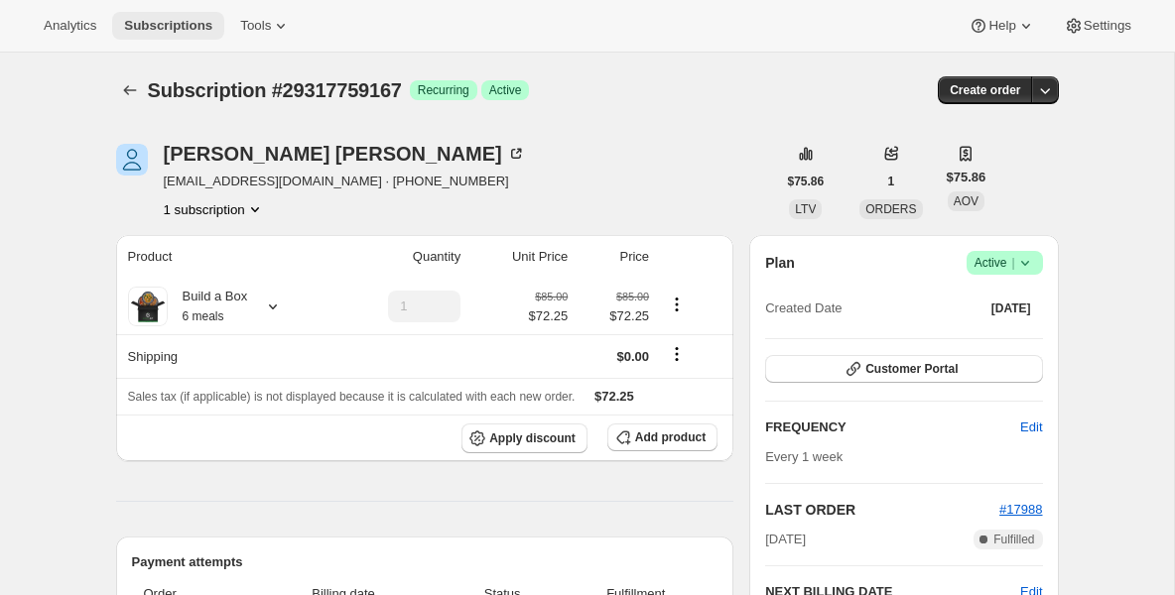
scroll to position [119, 0]
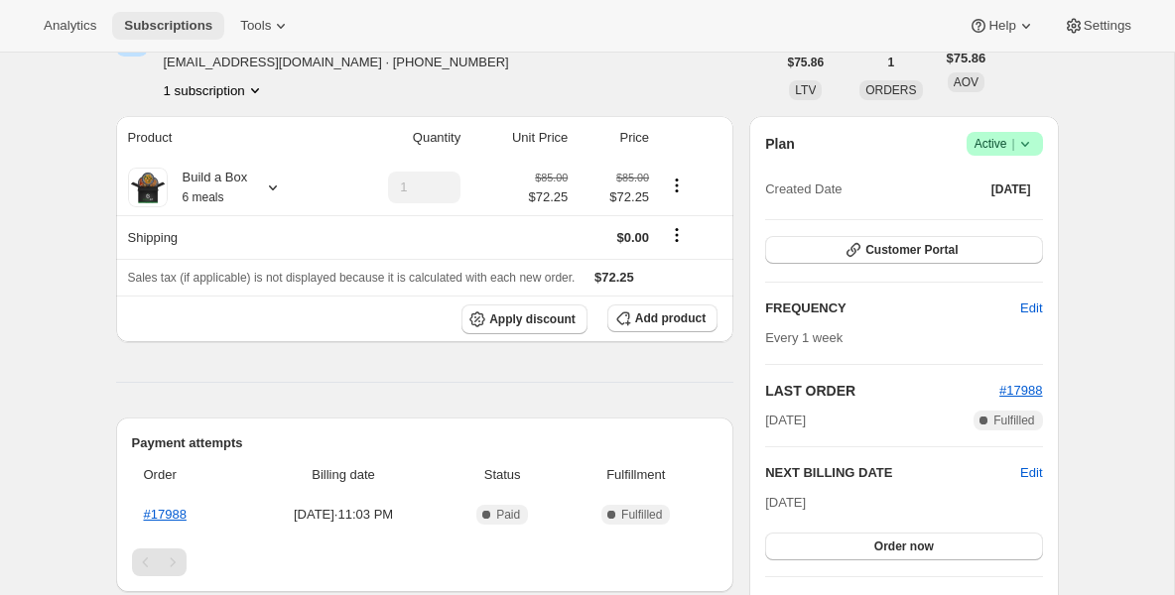
click at [216, 24] on button "Subscriptions" at bounding box center [168, 26] width 112 height 28
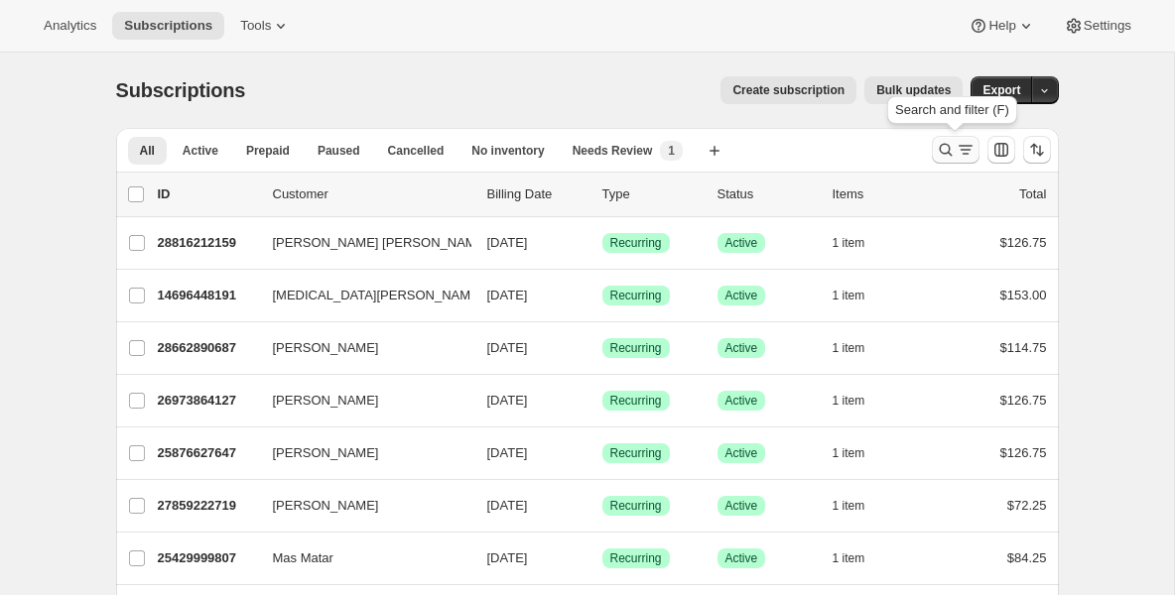
click at [943, 152] on icon "Search and filter results" at bounding box center [946, 150] width 20 height 20
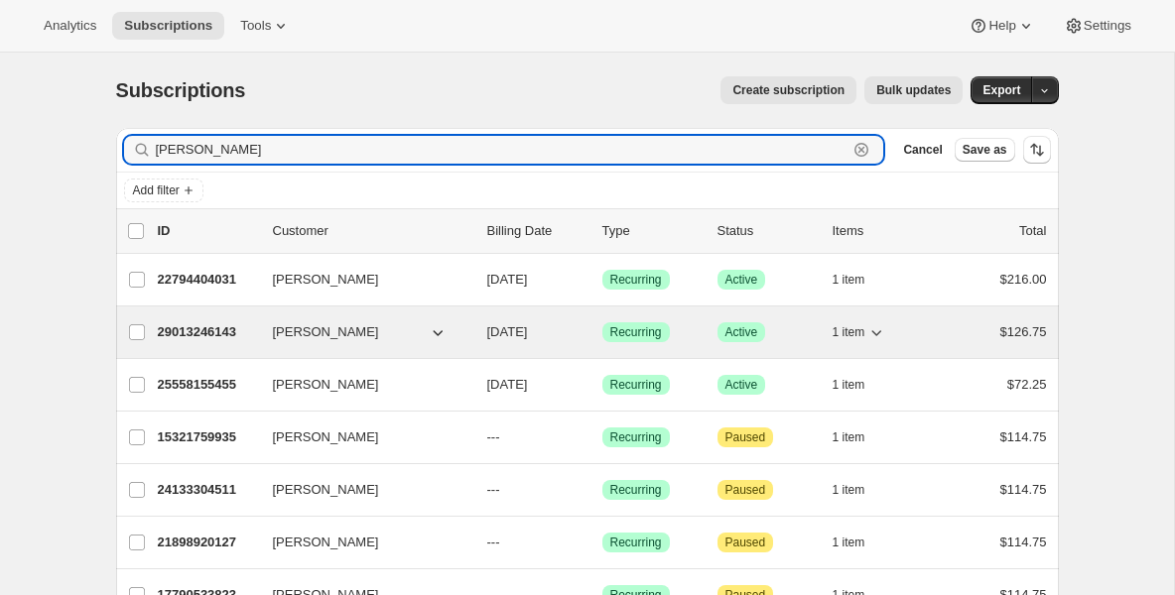
type input "[PERSON_NAME]"
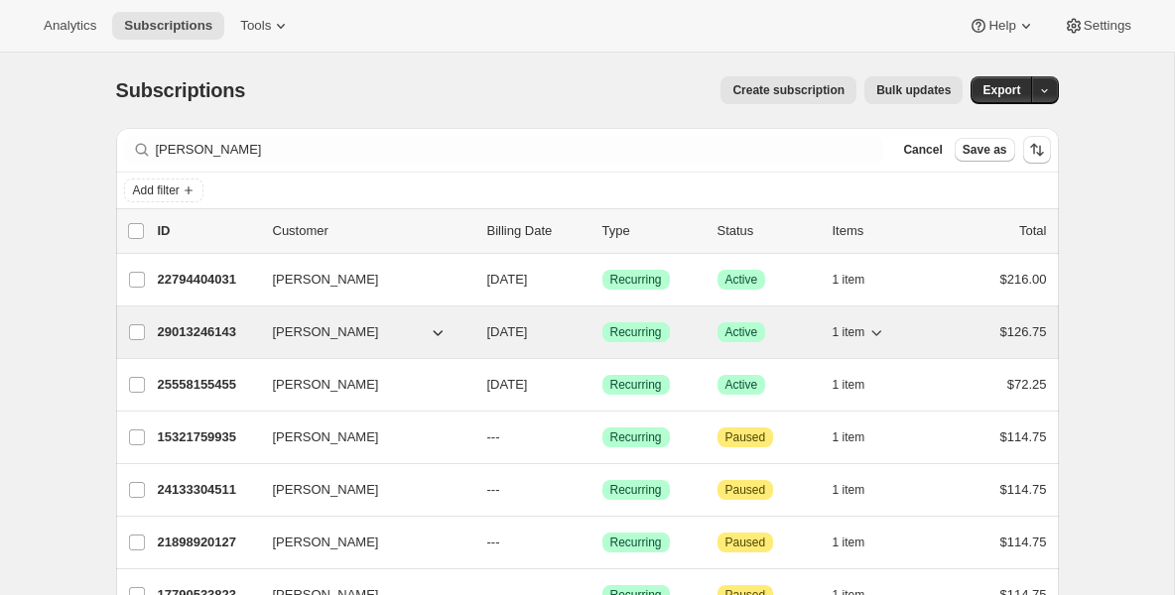
click at [213, 324] on p "29013246143" at bounding box center [207, 333] width 99 height 20
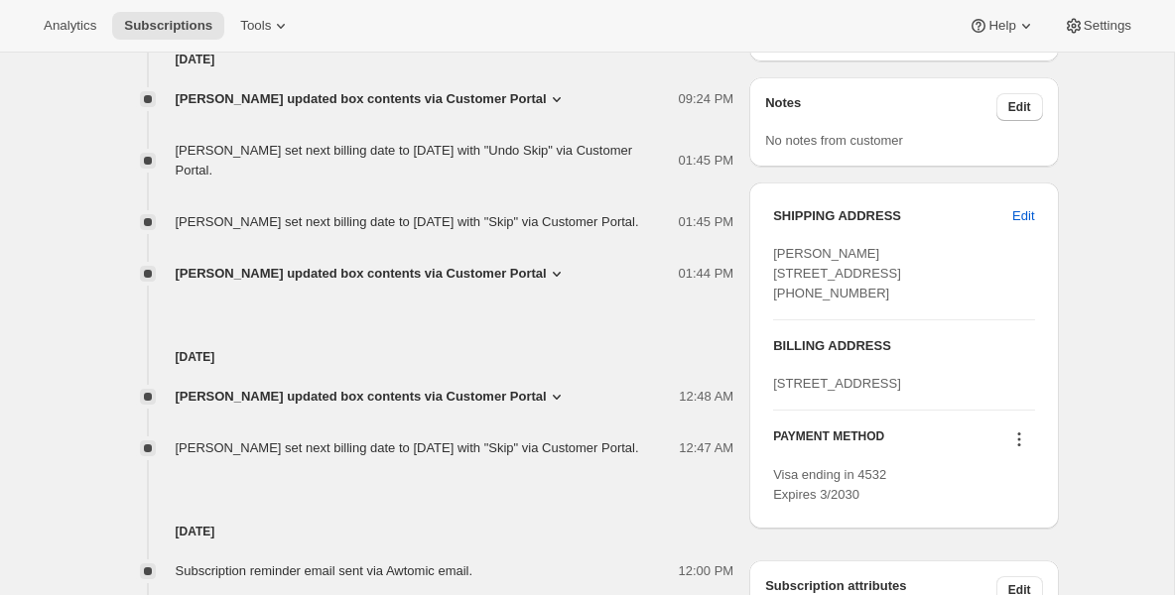
scroll to position [794, 0]
